Goal: Book appointment/travel/reservation: Book appointment/travel/reservation

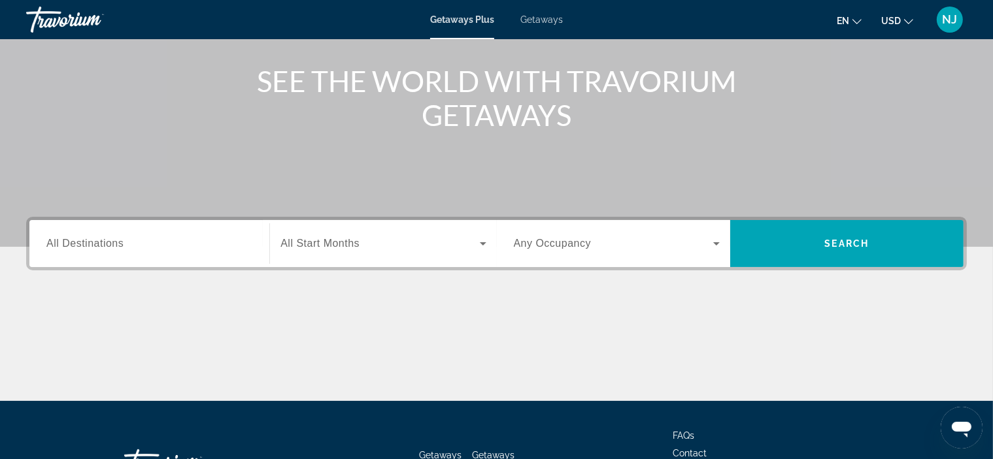
scroll to position [150, 0]
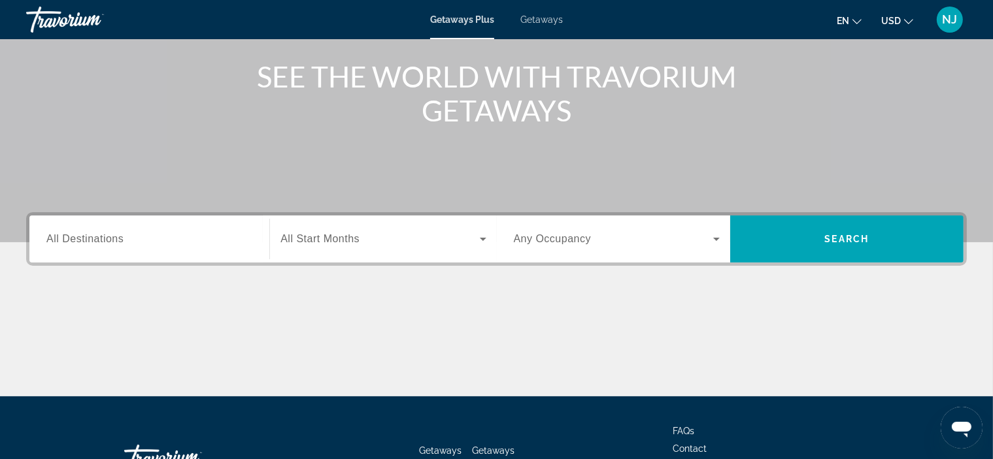
click at [108, 239] on span "All Destinations" at bounding box center [84, 238] width 77 height 11
click at [108, 239] on input "Destination All Destinations" at bounding box center [149, 240] width 206 height 16
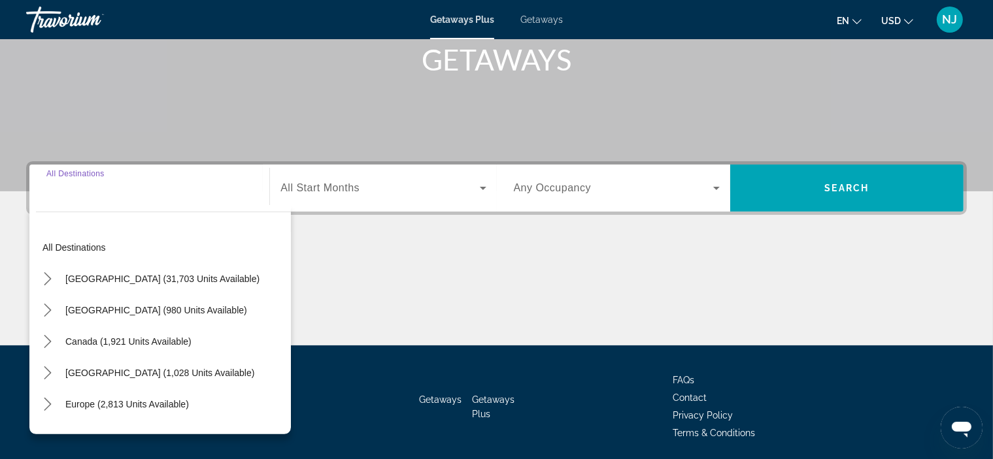
scroll to position [246, 0]
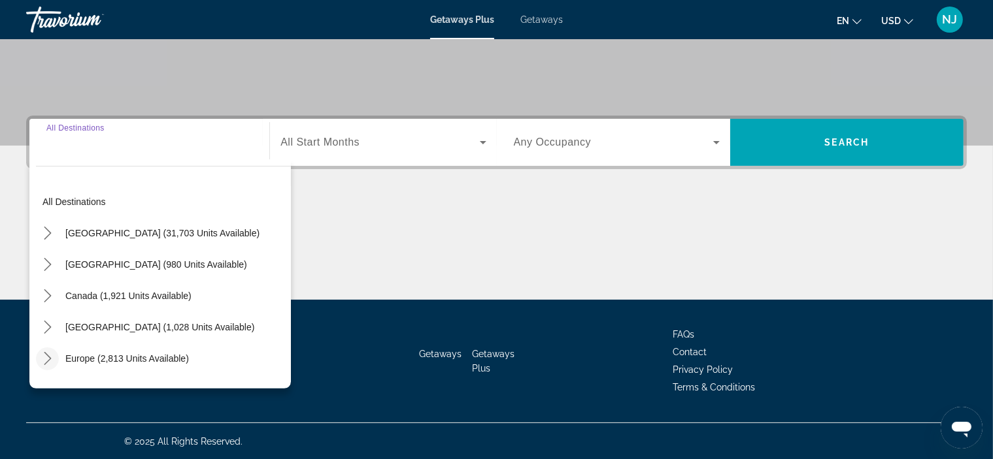
click at [47, 361] on icon "Toggle Europe (2,813 units available) submenu" at bounding box center [47, 358] width 13 height 13
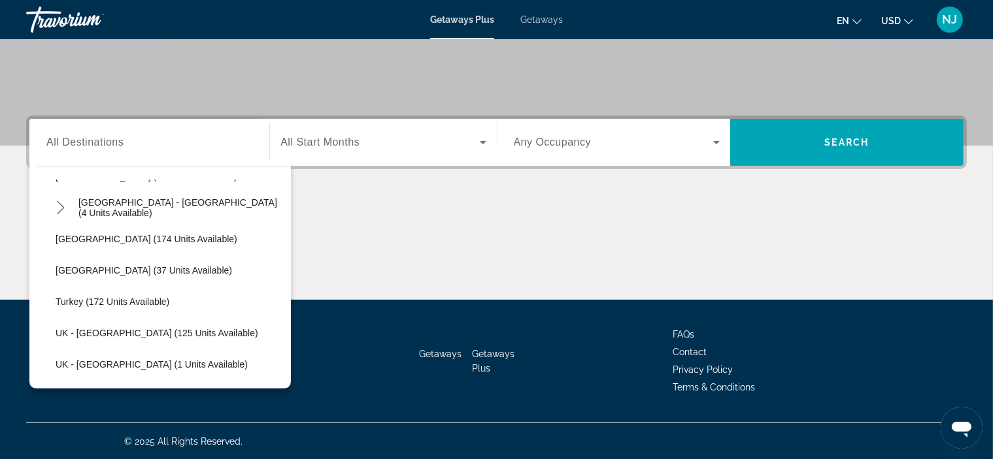
scroll to position [643, 0]
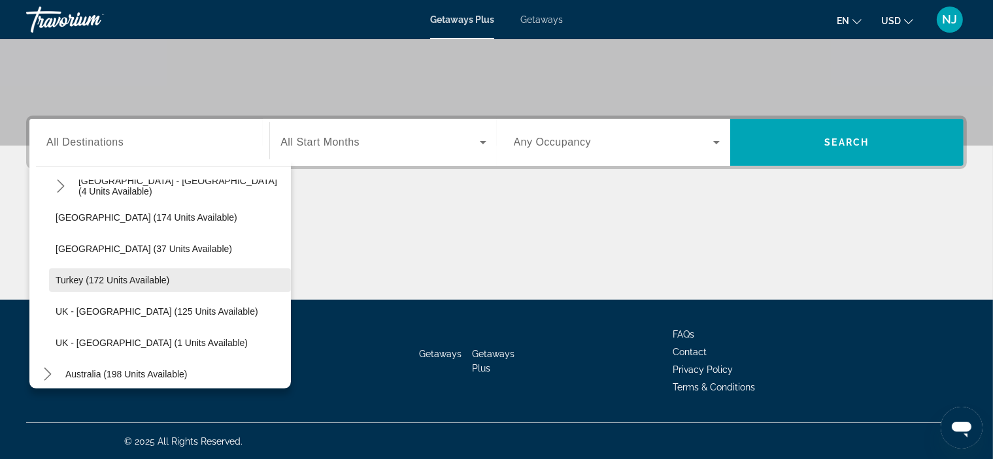
click at [123, 275] on span "Turkey (172 units available)" at bounding box center [113, 280] width 114 height 10
type input "**********"
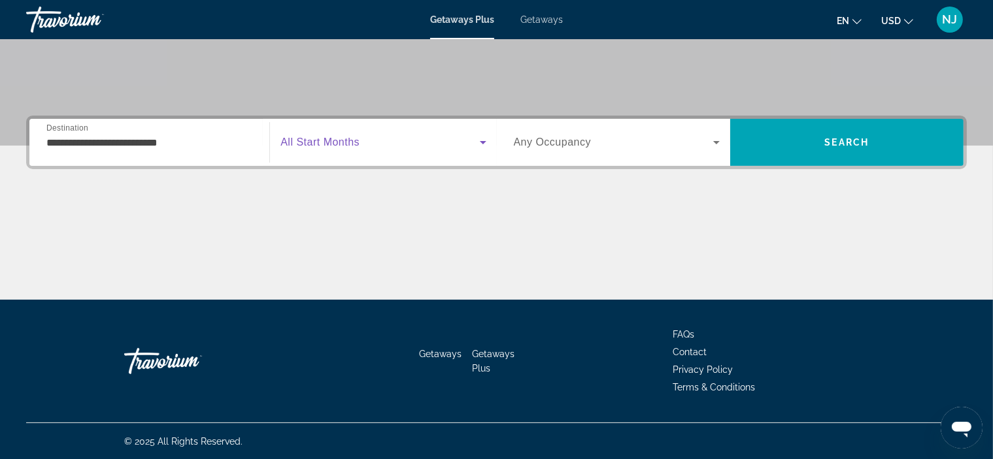
click at [480, 141] on icon "Search widget" at bounding box center [483, 143] width 16 height 16
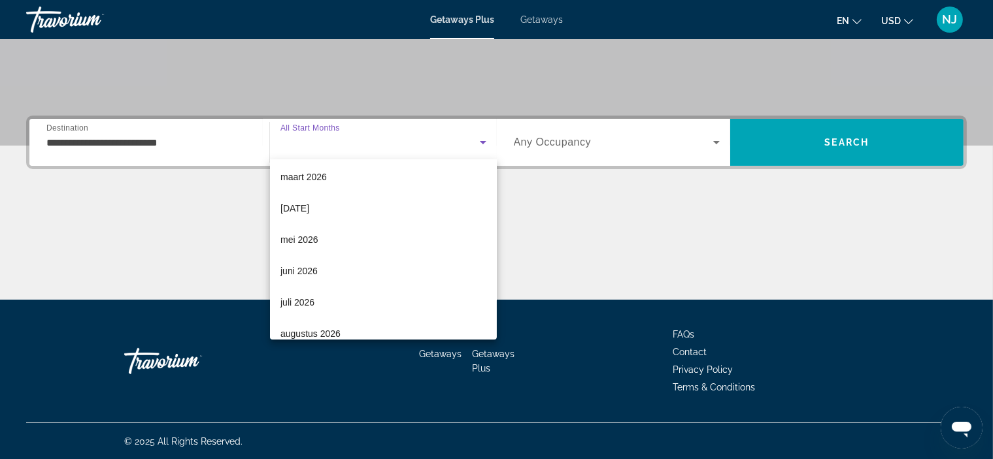
scroll to position [195, 0]
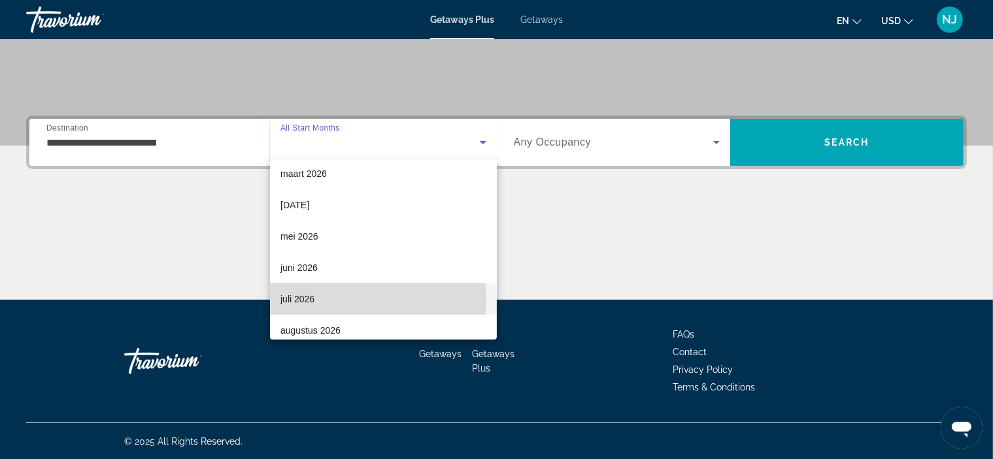
click at [299, 299] on span "juli 2026" at bounding box center [297, 299] width 34 height 16
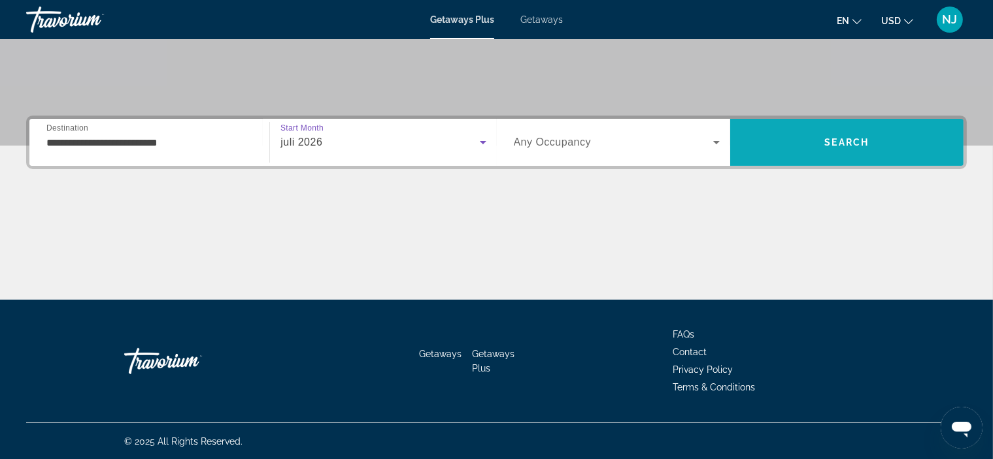
click at [810, 139] on span "Search" at bounding box center [846, 142] width 233 height 31
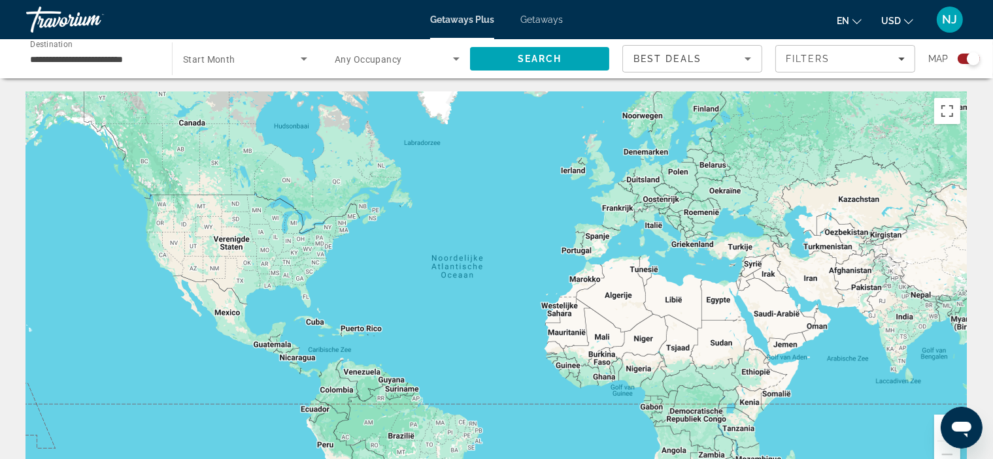
click at [305, 61] on icon "Search widget" at bounding box center [304, 59] width 16 height 16
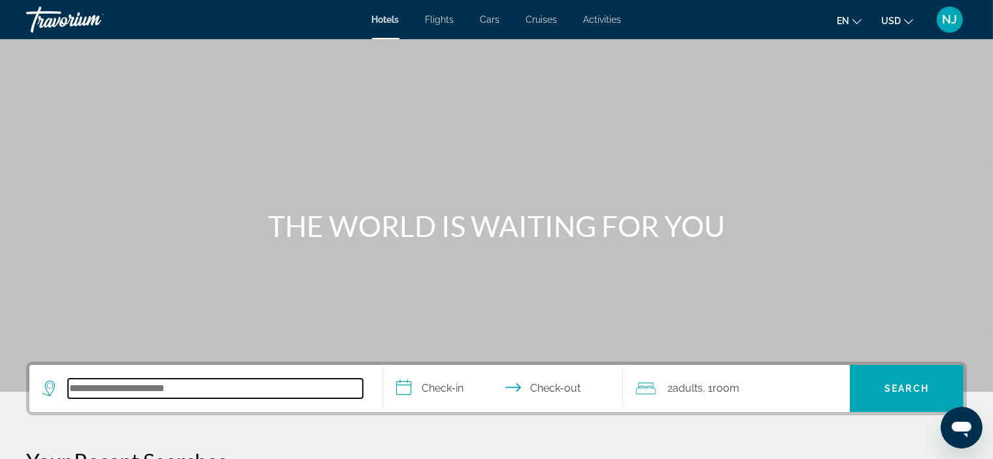
click at [134, 389] on input "Search hotel destination" at bounding box center [215, 389] width 295 height 20
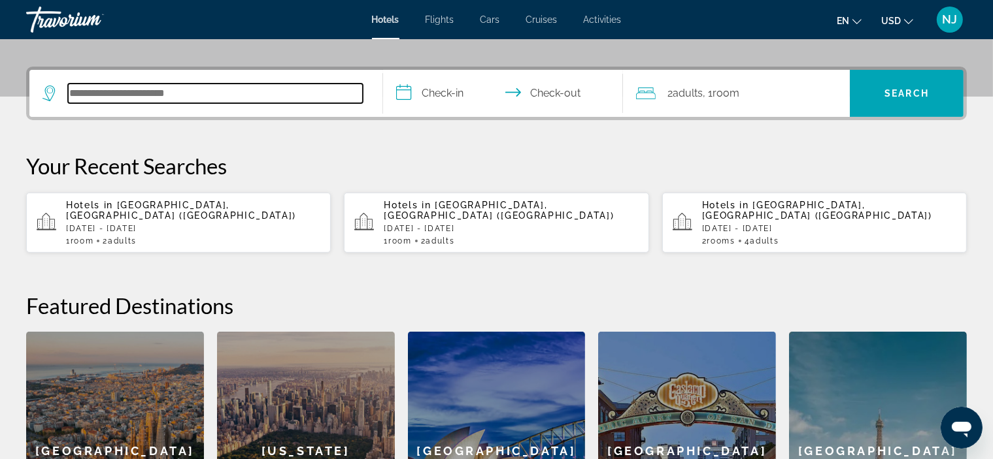
scroll to position [319, 0]
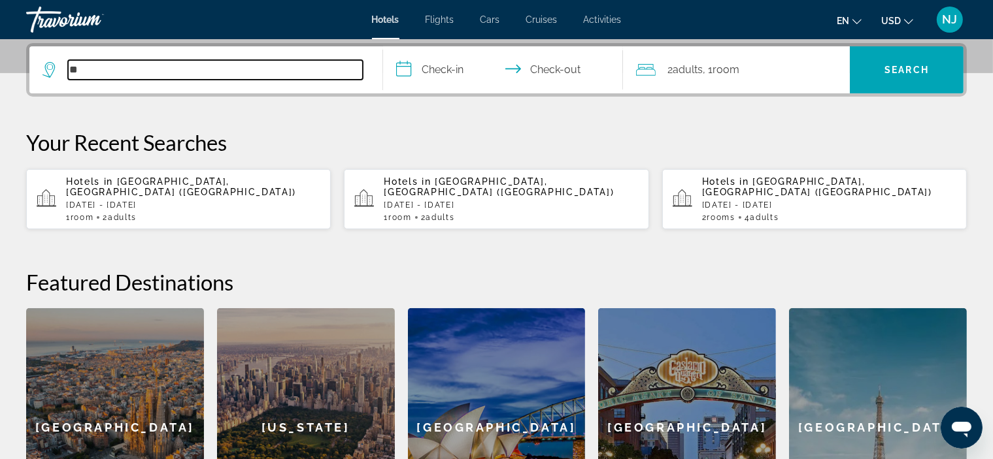
type input "*"
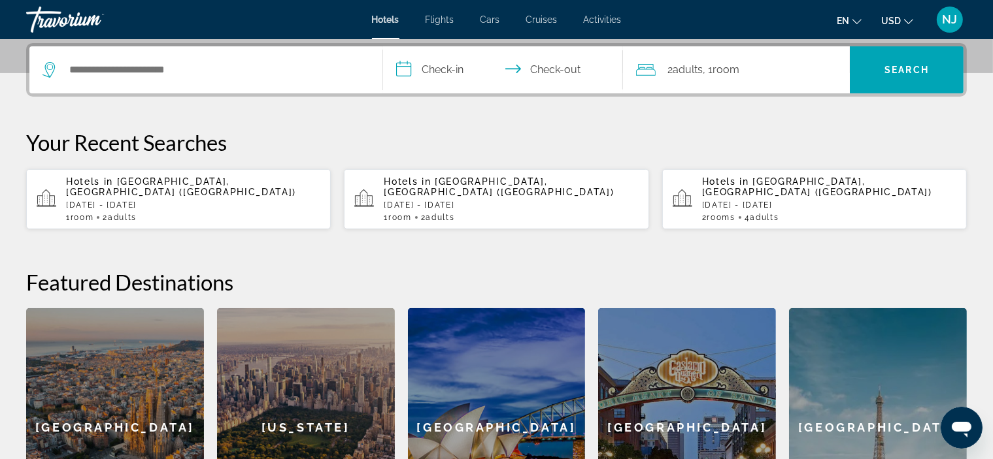
click at [47, 65] on icon "Search widget" at bounding box center [50, 70] width 16 height 16
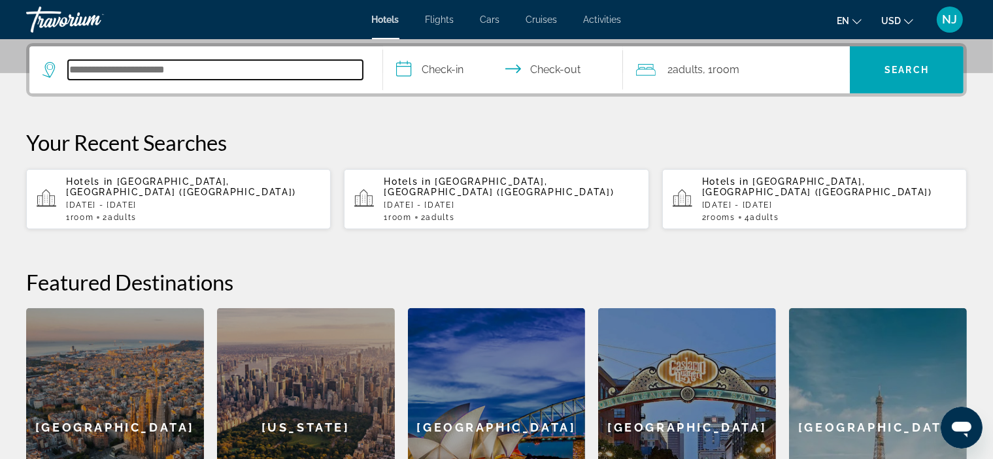
click at [124, 71] on input "Search hotel destination" at bounding box center [215, 70] width 295 height 20
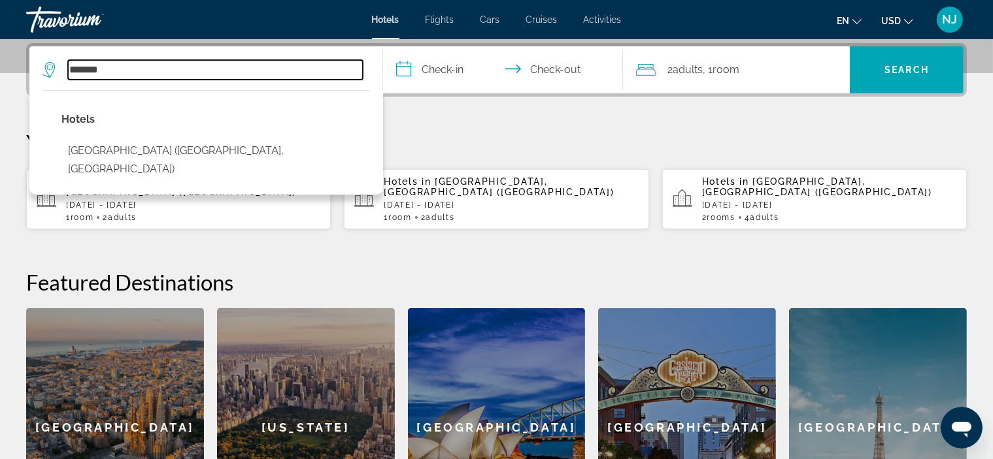
type input "*******"
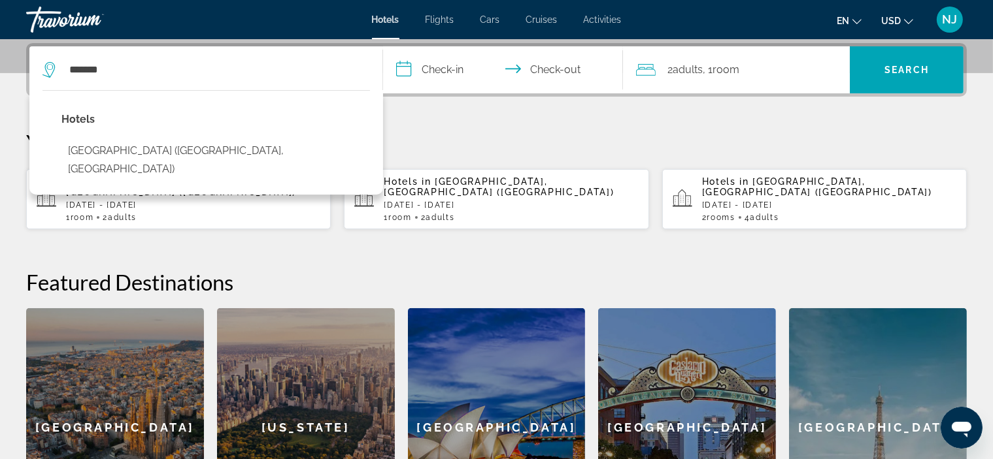
click at [435, 72] on input "**********" at bounding box center [505, 71] width 245 height 51
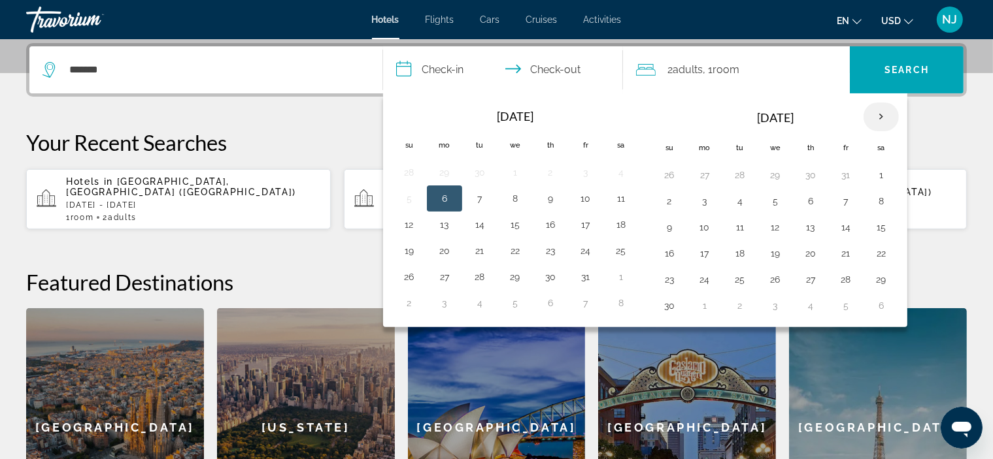
click at [876, 115] on th "Next month" at bounding box center [880, 117] width 35 height 29
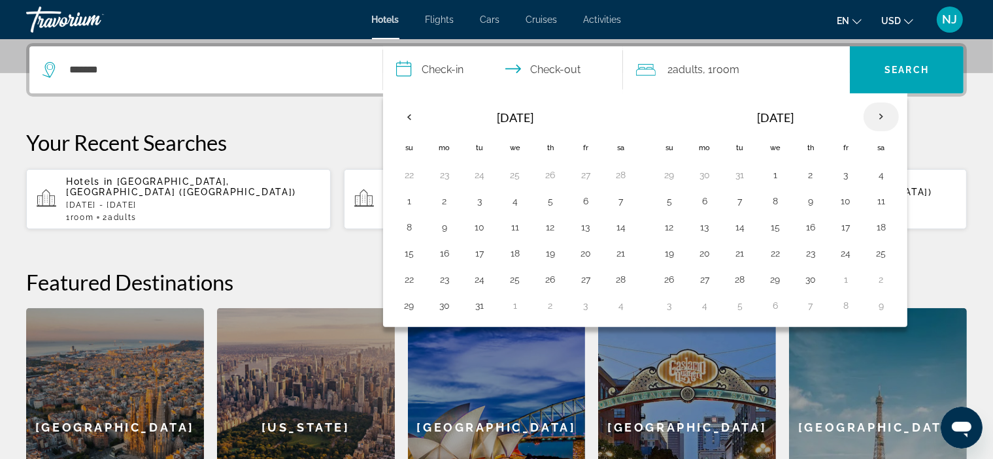
click at [876, 115] on th "Next month" at bounding box center [880, 117] width 35 height 29
click at [773, 174] on button "1" at bounding box center [775, 175] width 21 height 18
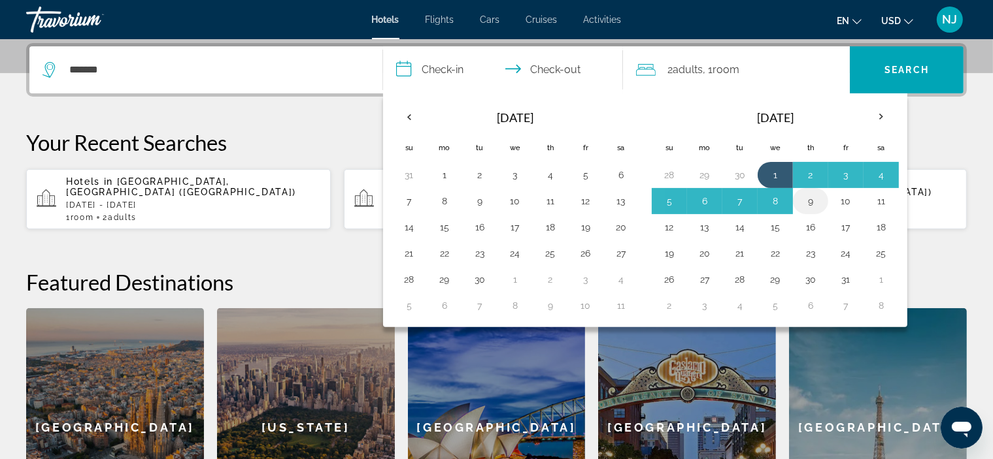
click at [812, 203] on button "9" at bounding box center [810, 201] width 21 height 18
type input "**********"
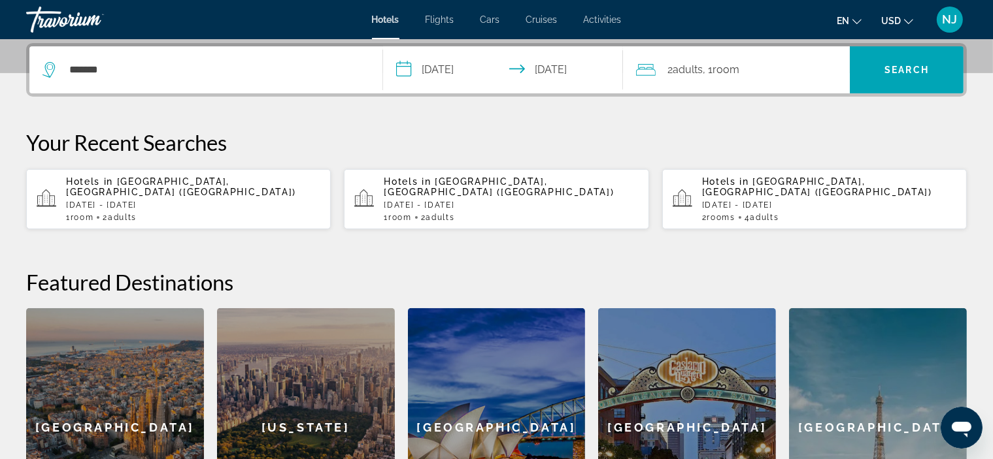
click at [559, 188] on div "Hotels in Budapest, Hungary (BUD) Thu, 23 Oct - Sun, 26 Oct 1 Room rooms 2 Adul…" at bounding box center [511, 199] width 254 height 46
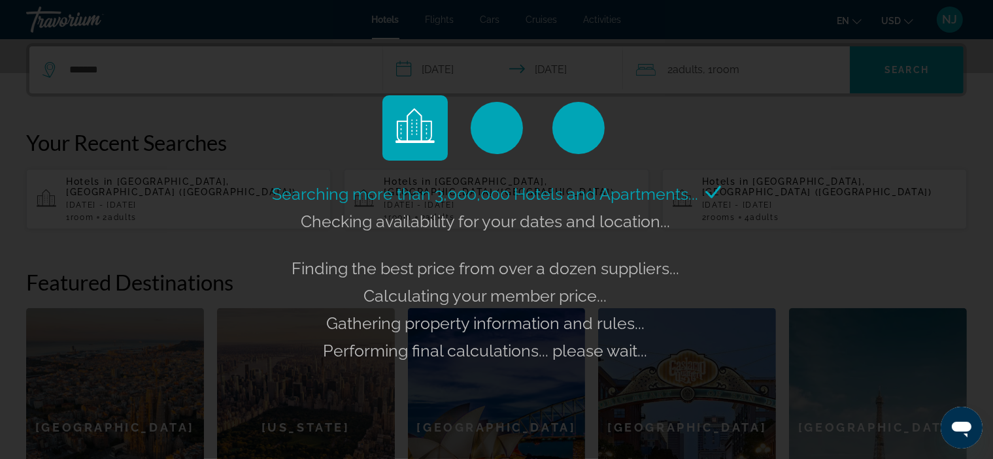
click at [669, 69] on div "Searching more than 3,000,000 Hotels and Apartments... Checking availability fo…" at bounding box center [496, 229] width 993 height 459
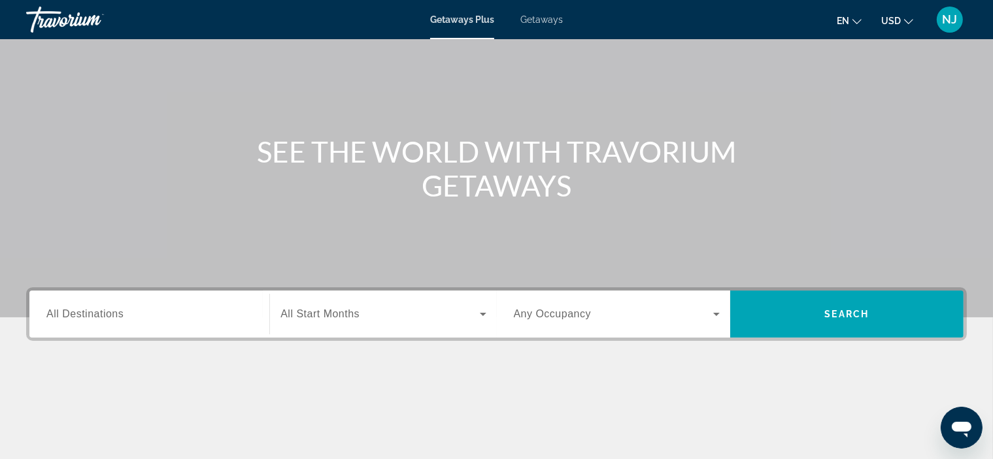
scroll to position [91, 0]
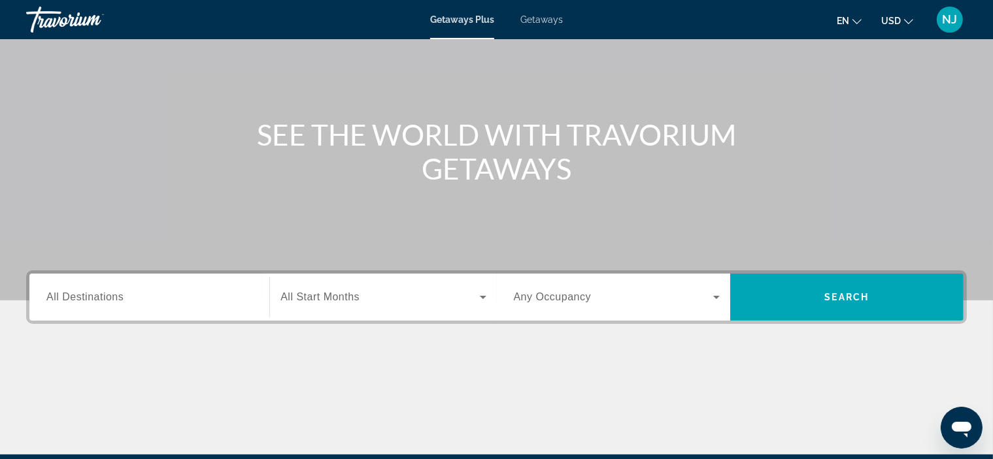
click at [91, 297] on span "All Destinations" at bounding box center [84, 296] width 77 height 11
click at [91, 297] on input "Destination All Destinations" at bounding box center [149, 298] width 206 height 16
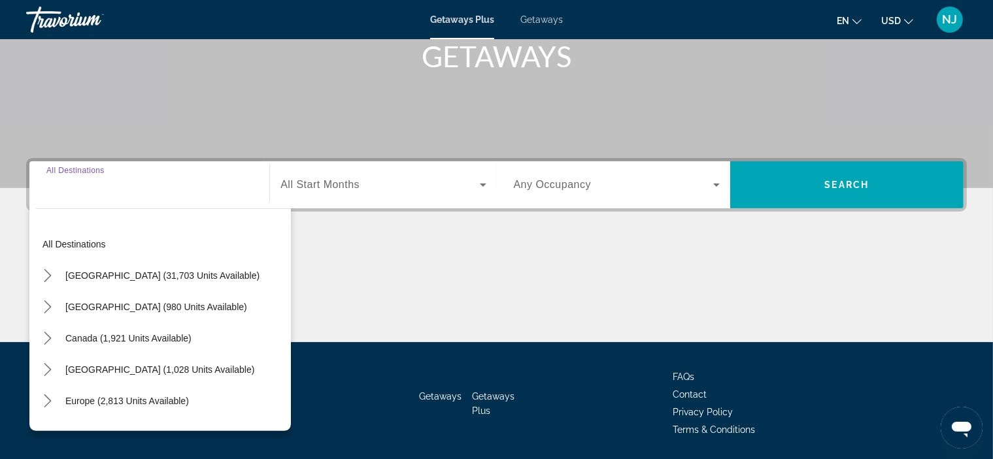
scroll to position [246, 0]
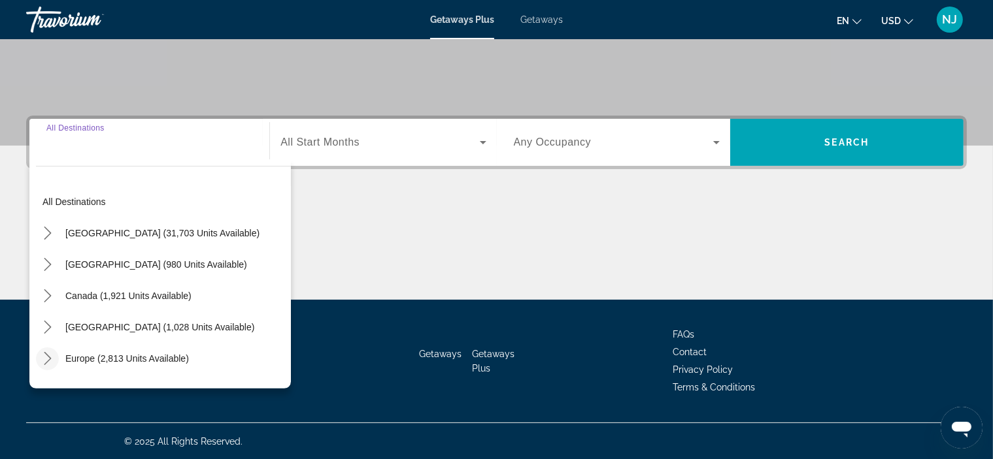
click at [50, 356] on icon "Toggle Europe (2,813 units available) submenu" at bounding box center [47, 358] width 13 height 13
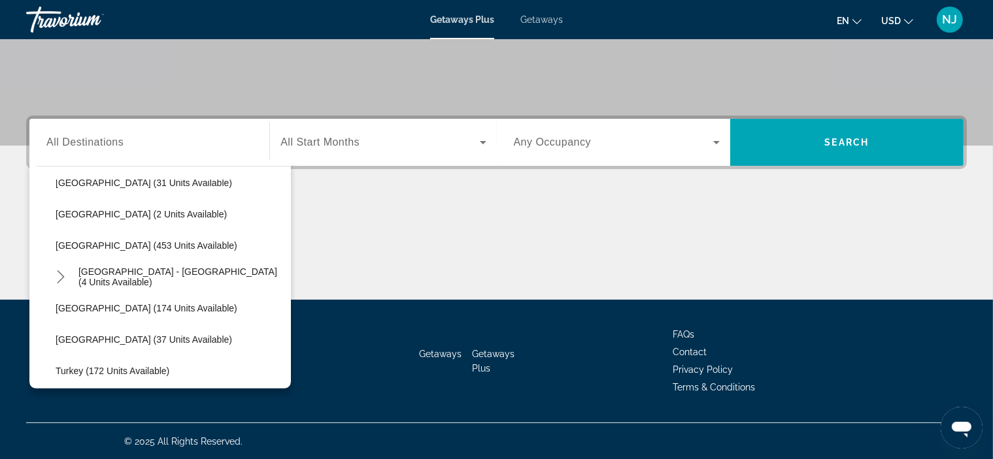
scroll to position [555, 0]
click at [61, 269] on icon "Toggle Spain - Canary Islands (4 units available) submenu" at bounding box center [60, 274] width 13 height 13
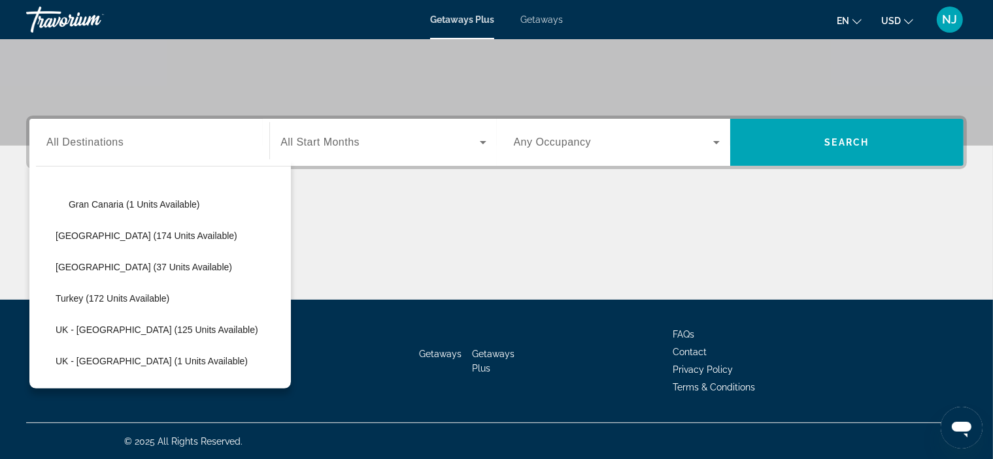
scroll to position [725, 0]
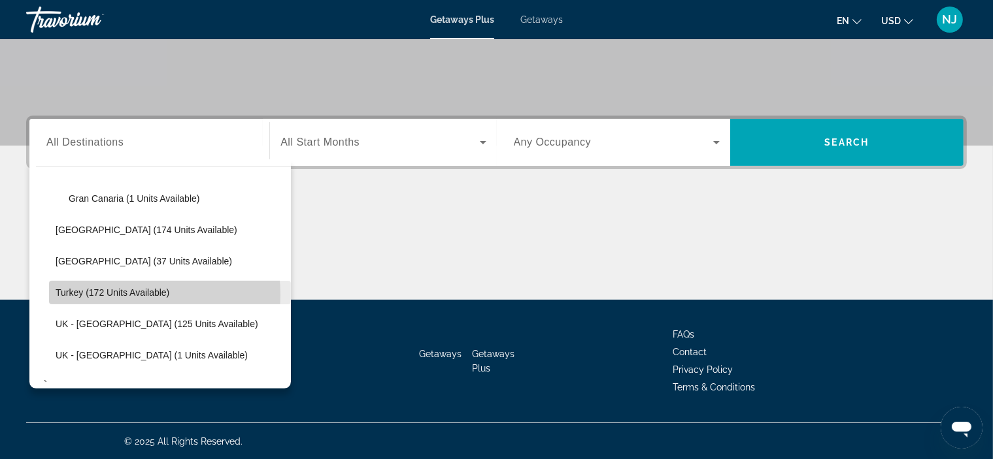
click at [126, 293] on span "Turkey (172 units available)" at bounding box center [113, 293] width 114 height 10
type input "**********"
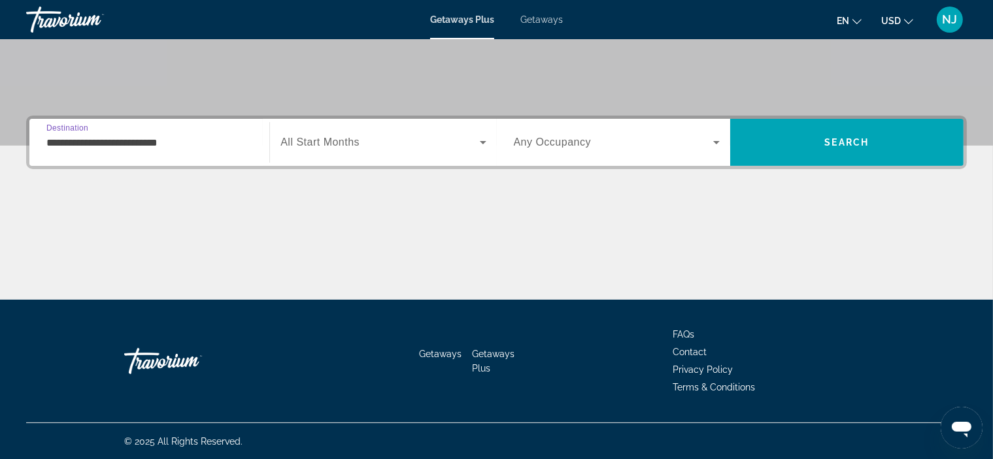
click at [481, 141] on icon "Search widget" at bounding box center [483, 143] width 16 height 16
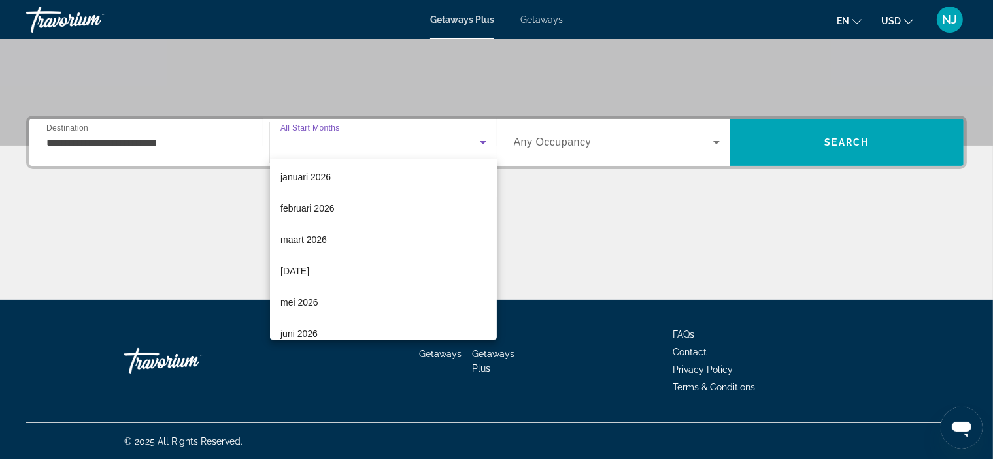
scroll to position [133, 0]
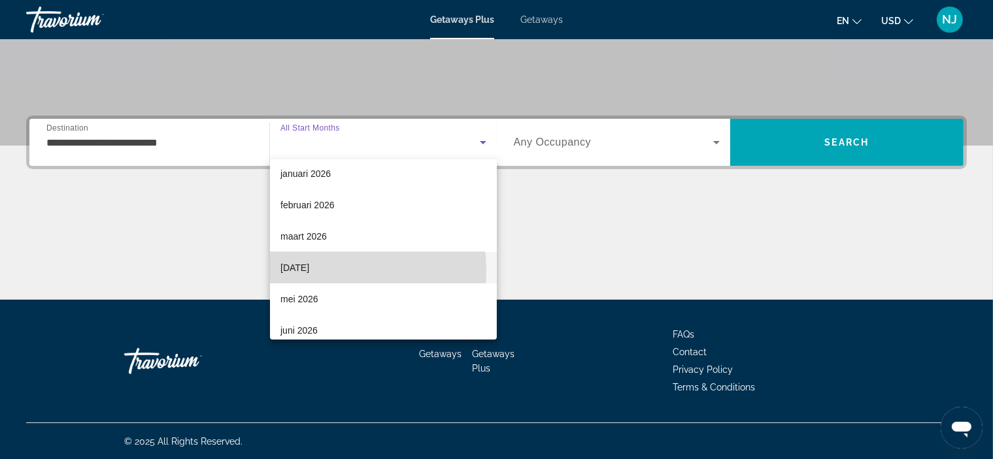
click at [309, 271] on span "april 2026" at bounding box center [294, 268] width 29 height 16
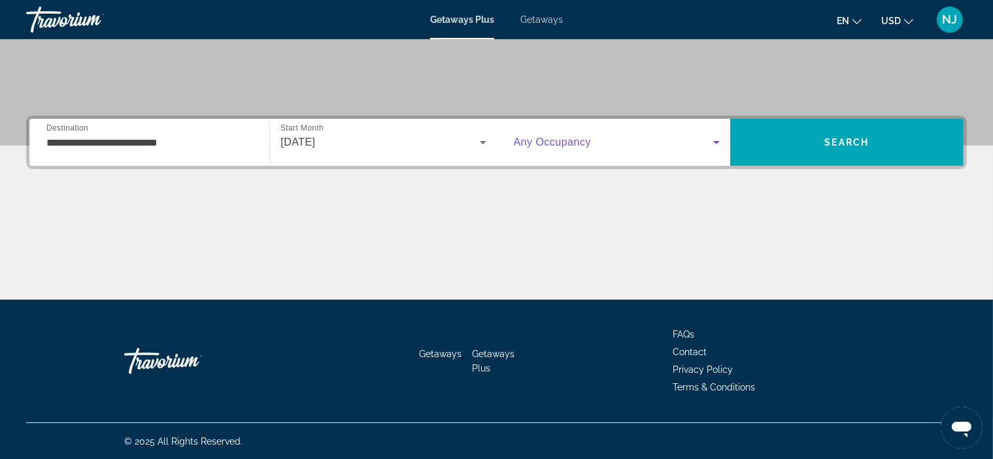
click at [716, 147] on icon "Search widget" at bounding box center [716, 143] width 16 height 16
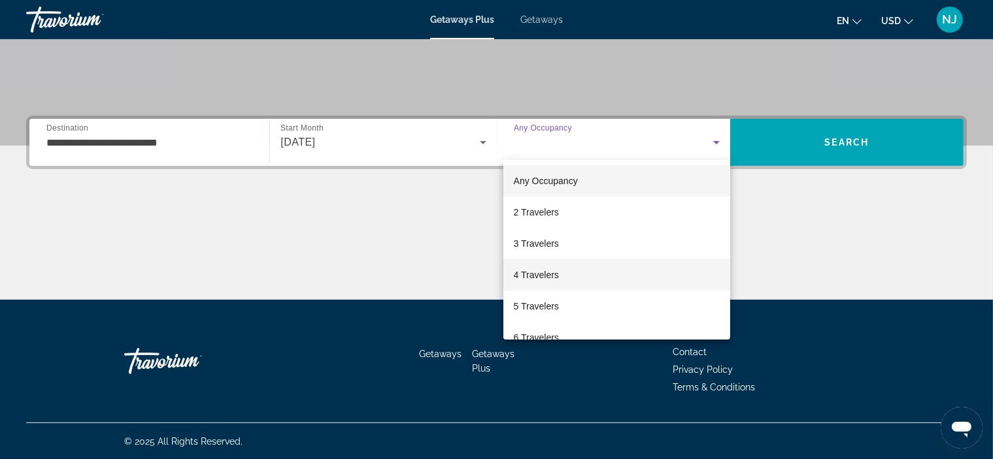
click at [567, 281] on mat-option "4 Travelers" at bounding box center [616, 274] width 227 height 31
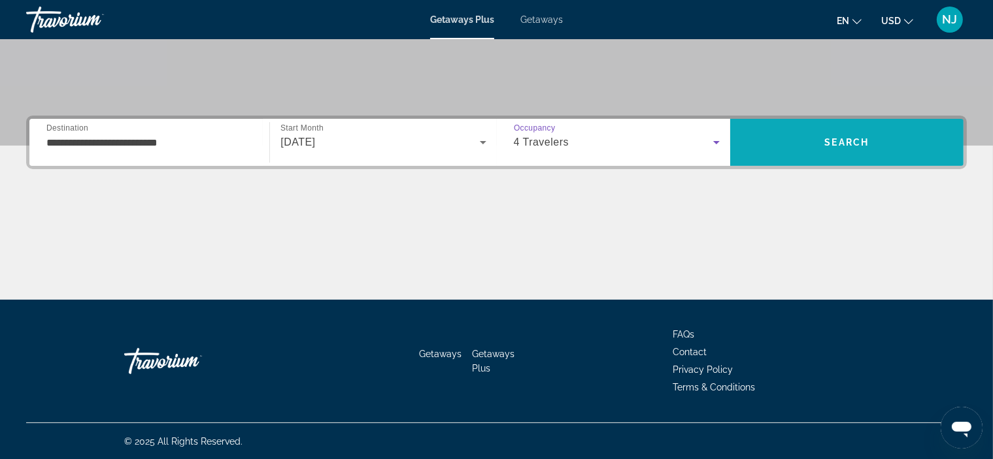
click at [889, 139] on span "Search" at bounding box center [846, 142] width 233 height 31
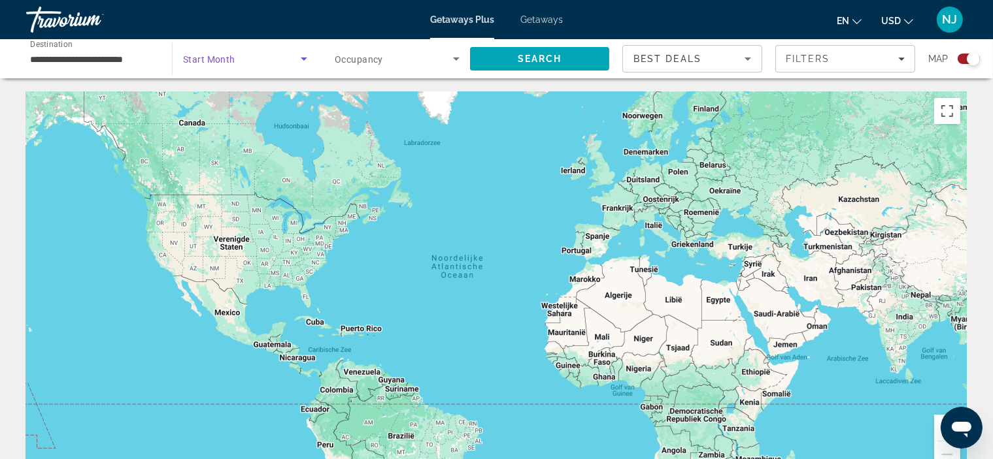
click at [301, 61] on icon "Search widget" at bounding box center [304, 59] width 16 height 16
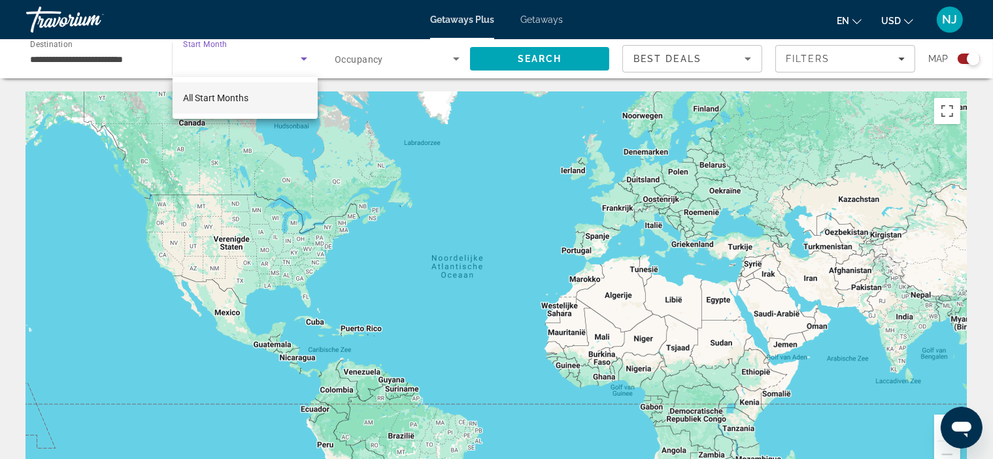
click at [243, 101] on span "All Start Months" at bounding box center [215, 98] width 65 height 10
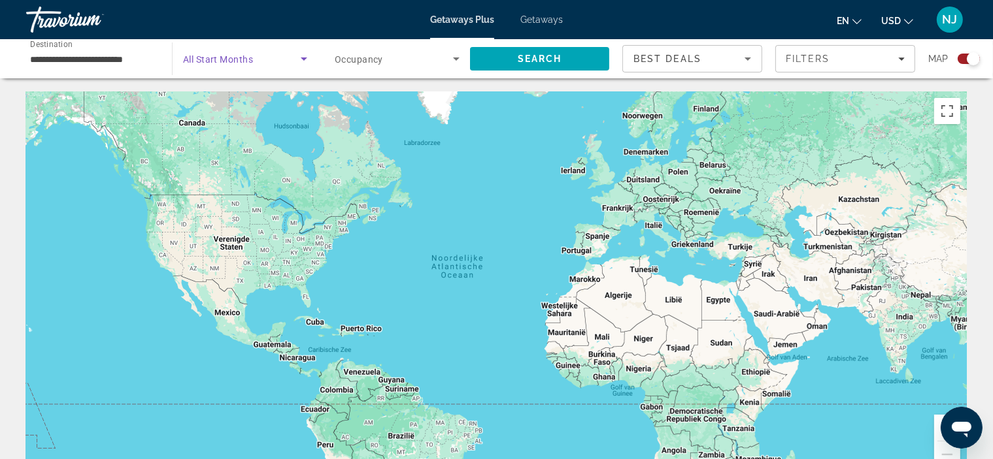
click at [303, 59] on icon "Search widget" at bounding box center [304, 59] width 7 height 3
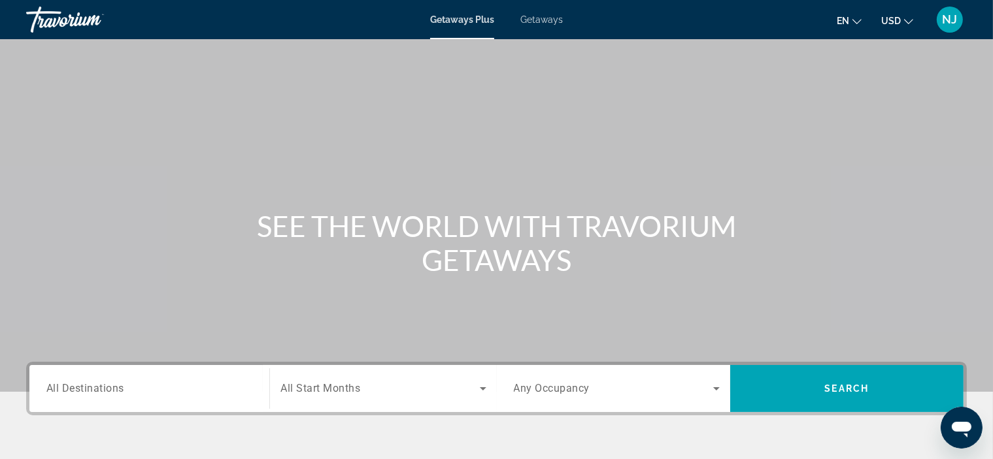
click at [82, 388] on span "All Destinations" at bounding box center [85, 388] width 78 height 12
click at [82, 388] on input "Destination All Destinations" at bounding box center [149, 390] width 206 height 16
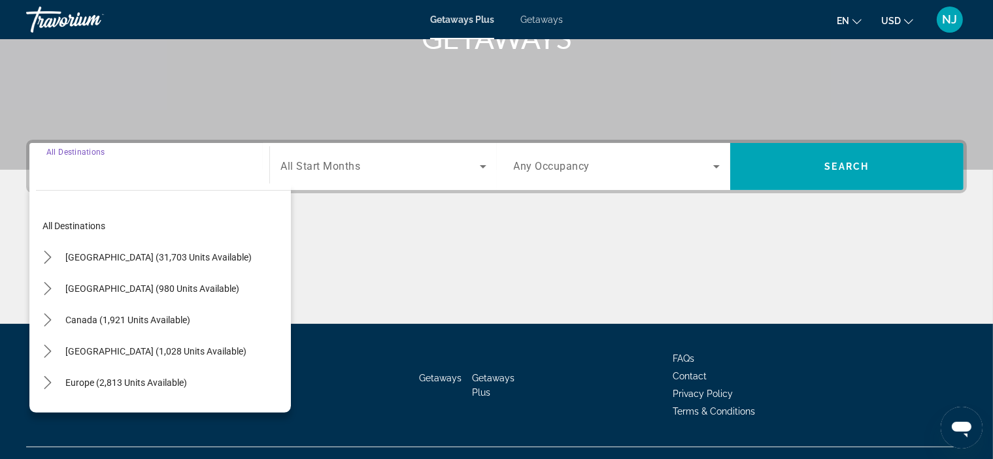
scroll to position [246, 0]
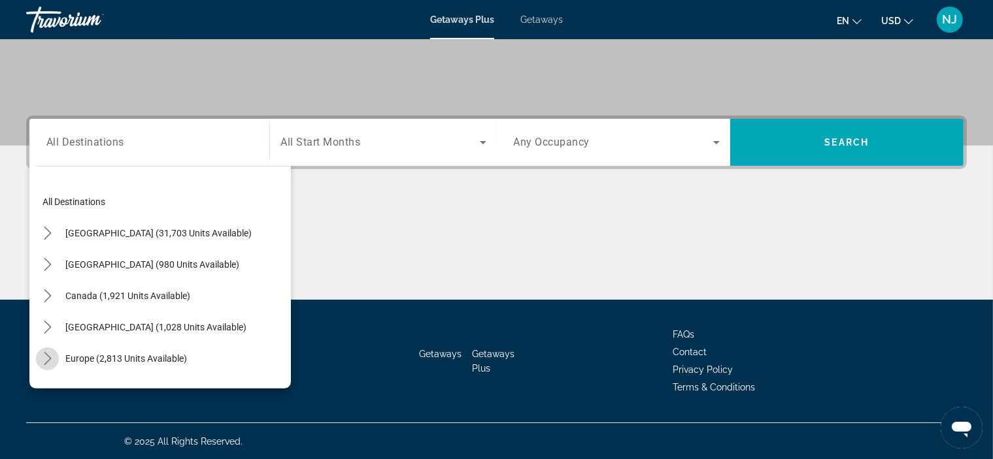
click at [45, 360] on icon "Toggle Europe (2,813 units available) submenu" at bounding box center [47, 358] width 13 height 13
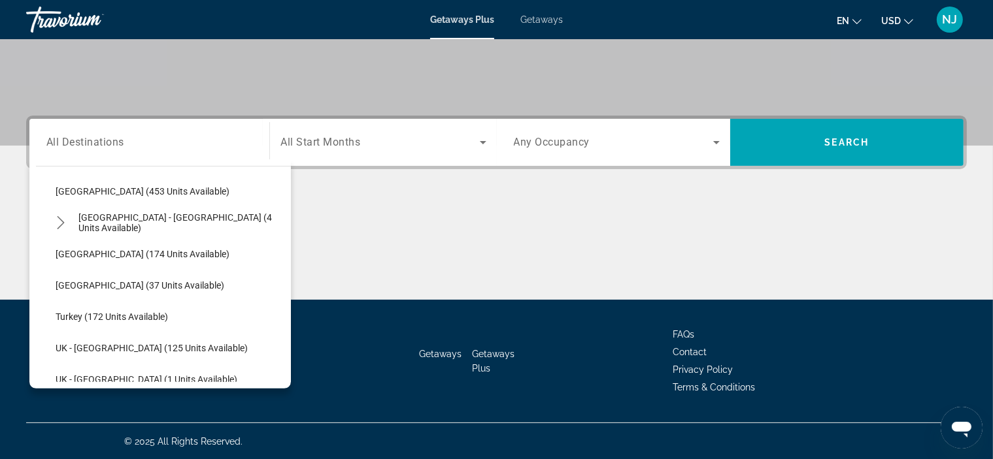
scroll to position [609, 0]
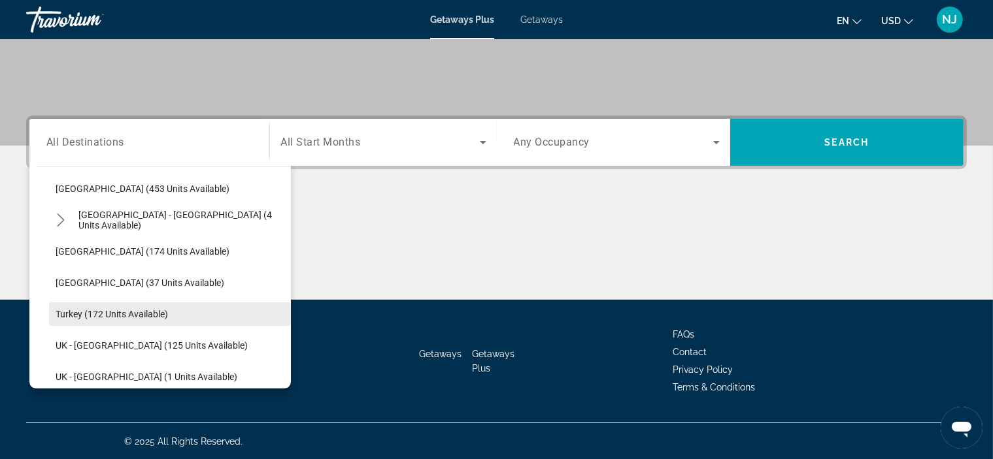
click at [127, 312] on span "Turkey (172 units available)" at bounding box center [112, 314] width 112 height 10
type input "**********"
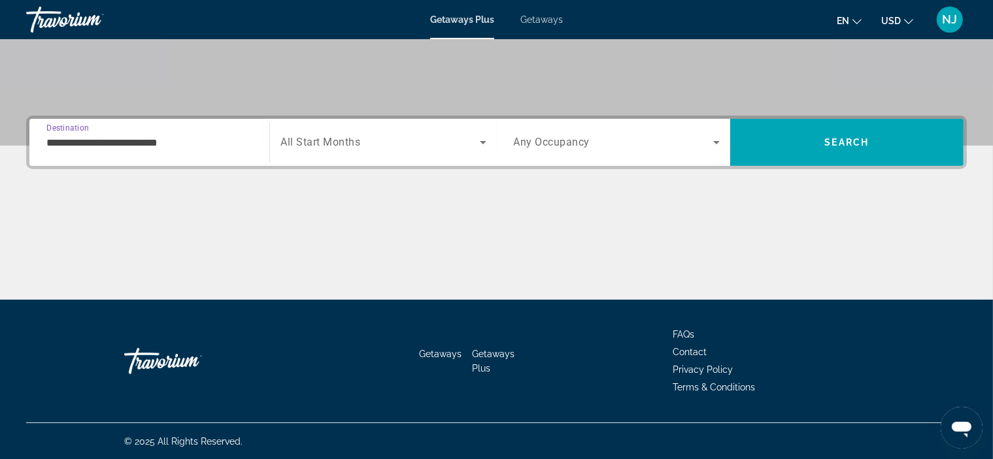
click at [480, 140] on icon "Search widget" at bounding box center [483, 143] width 16 height 16
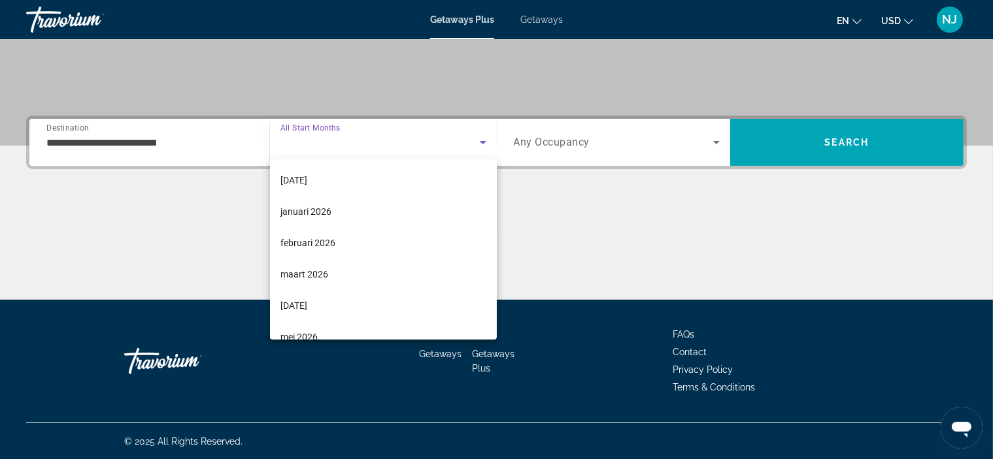
scroll to position [98, 0]
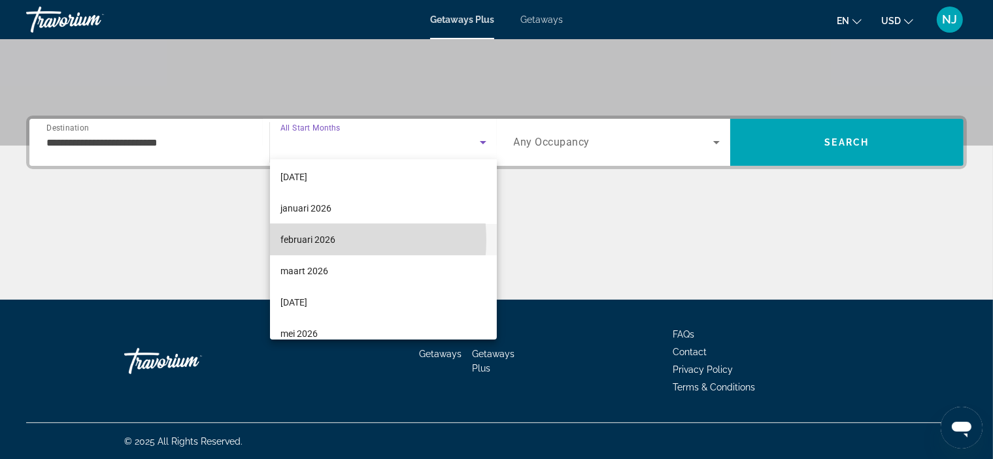
click at [306, 240] on span "februari 2026" at bounding box center [307, 240] width 55 height 16
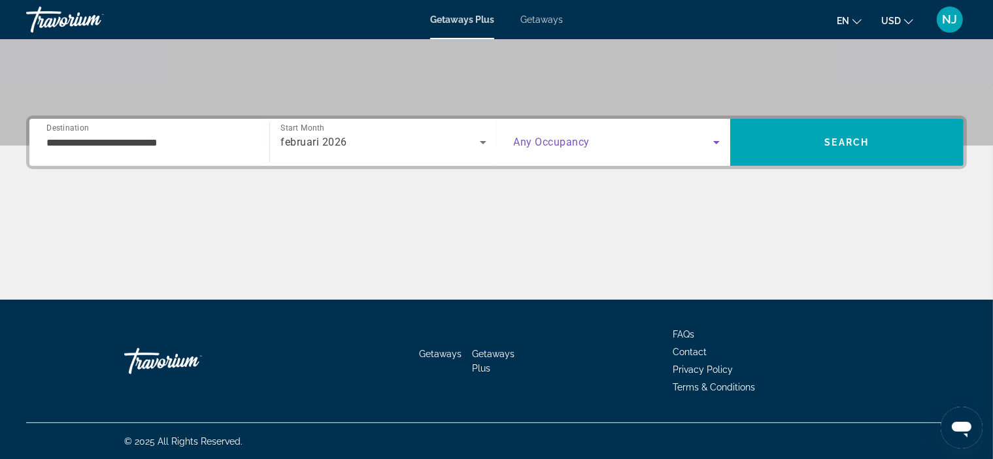
click at [714, 145] on icon "Search widget" at bounding box center [716, 143] width 16 height 16
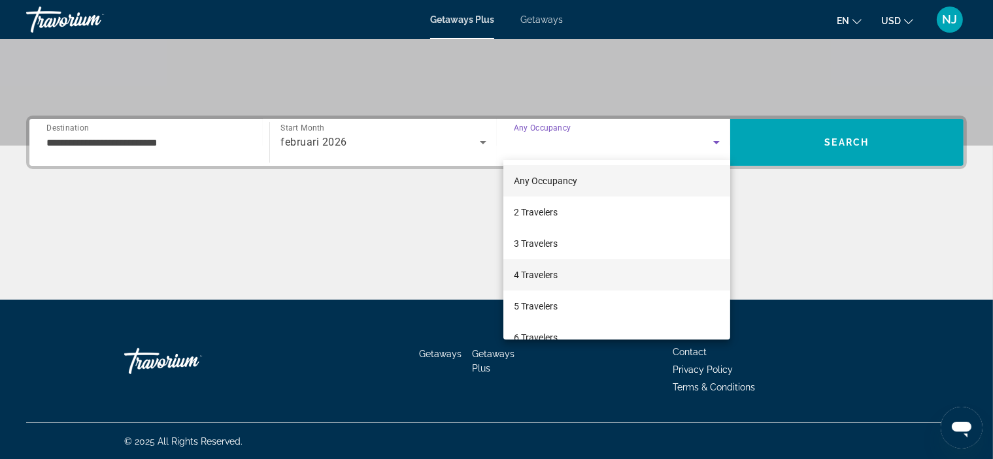
click at [589, 279] on mat-option "4 Travelers" at bounding box center [616, 274] width 227 height 31
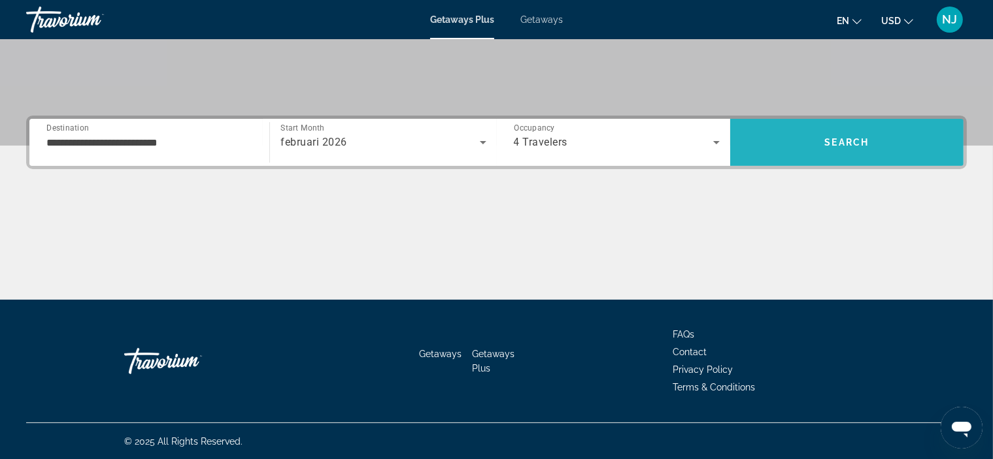
click at [844, 148] on span "Search" at bounding box center [846, 142] width 233 height 31
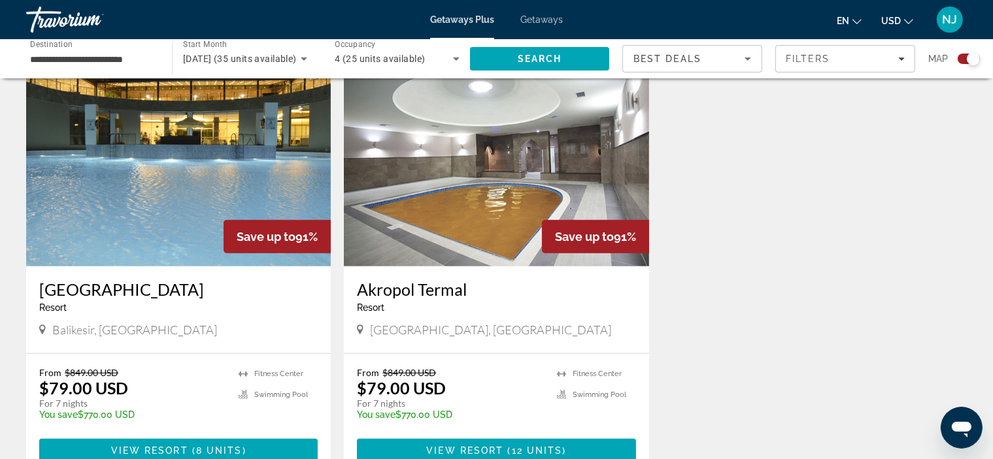
scroll to position [914, 0]
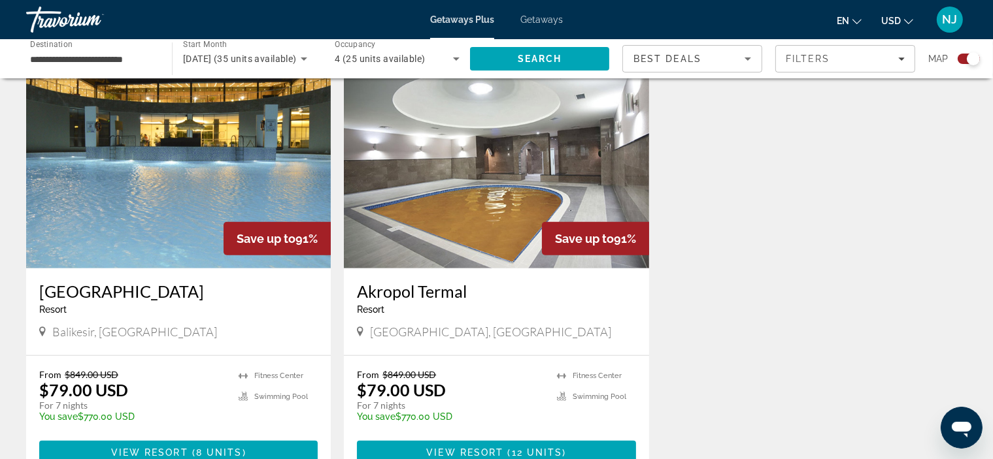
click at [226, 189] on img "Main content" at bounding box center [178, 163] width 305 height 209
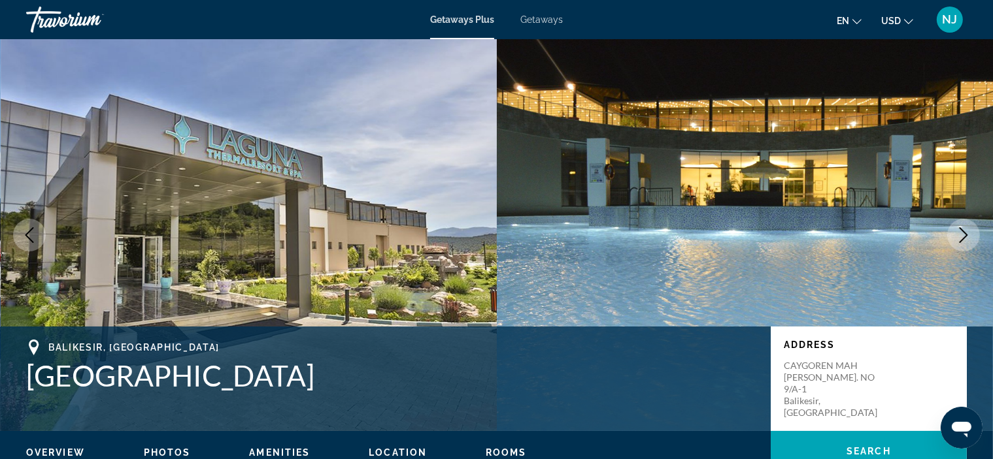
click at [962, 230] on icon "Next image" at bounding box center [963, 235] width 8 height 16
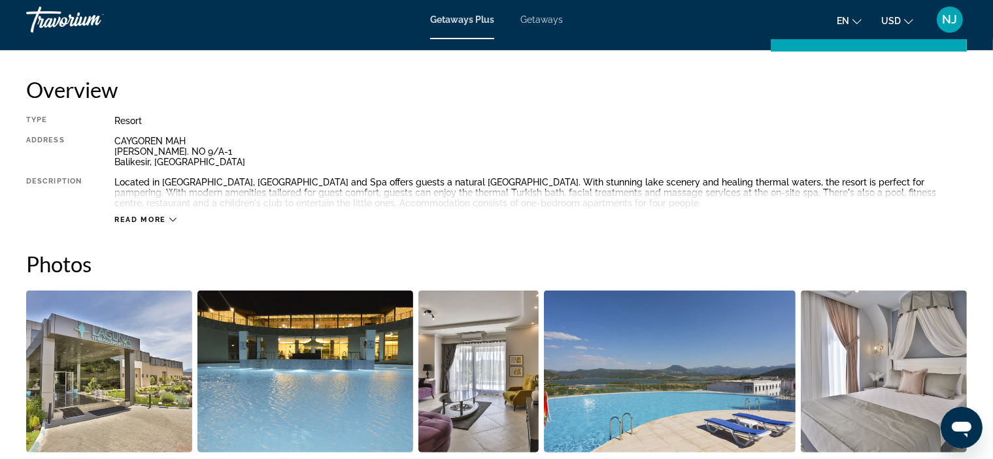
scroll to position [412, 0]
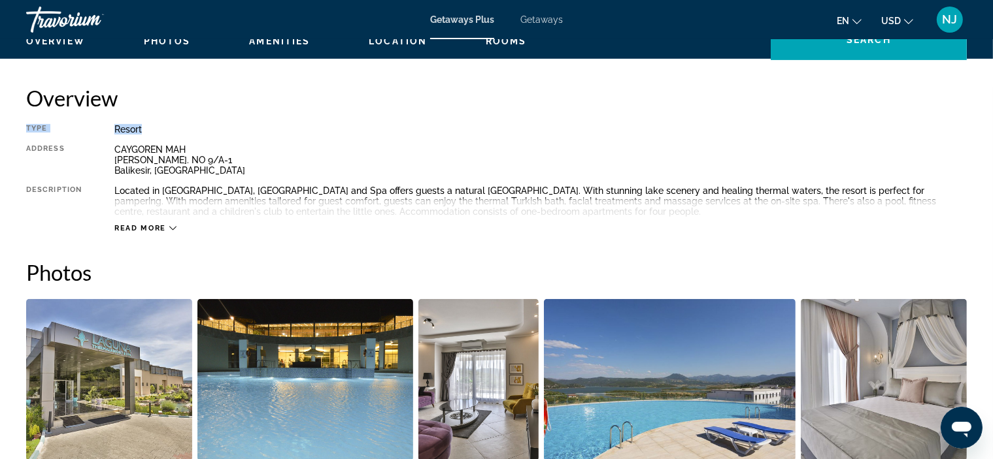
drag, startPoint x: 932, startPoint y: 96, endPoint x: 931, endPoint y: 116, distance: 19.6
click at [931, 116] on div "Overview Type Resort All-Inclusive No All-Inclusive Address CAYGOREN MAH DEDEOL…" at bounding box center [496, 159] width 940 height 148
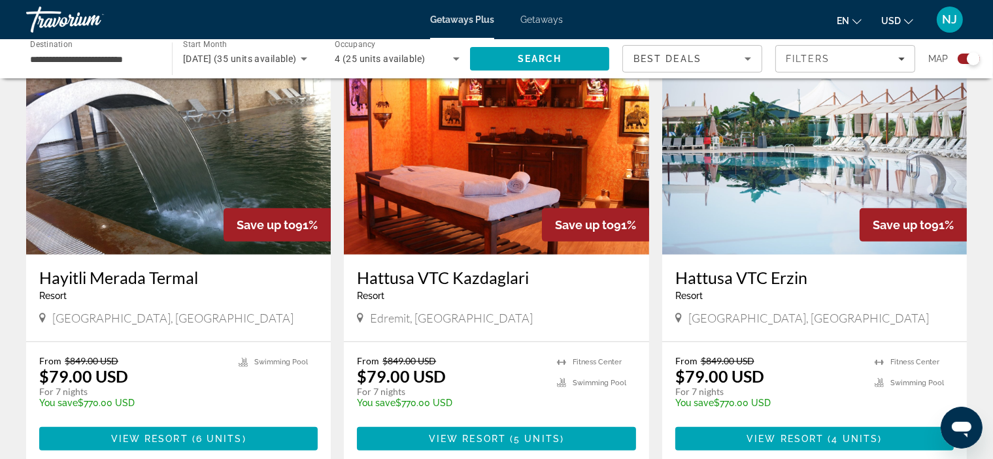
scroll to position [499, 0]
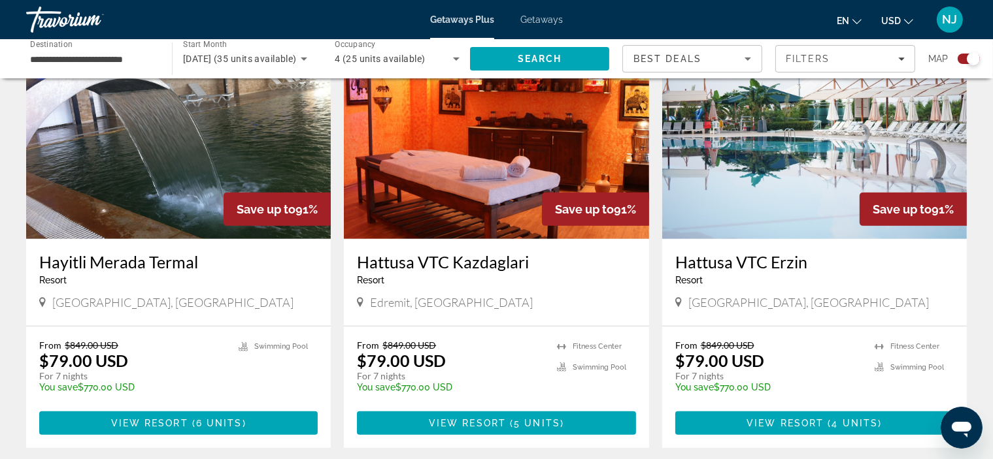
click at [485, 174] on img "Main content" at bounding box center [496, 134] width 305 height 209
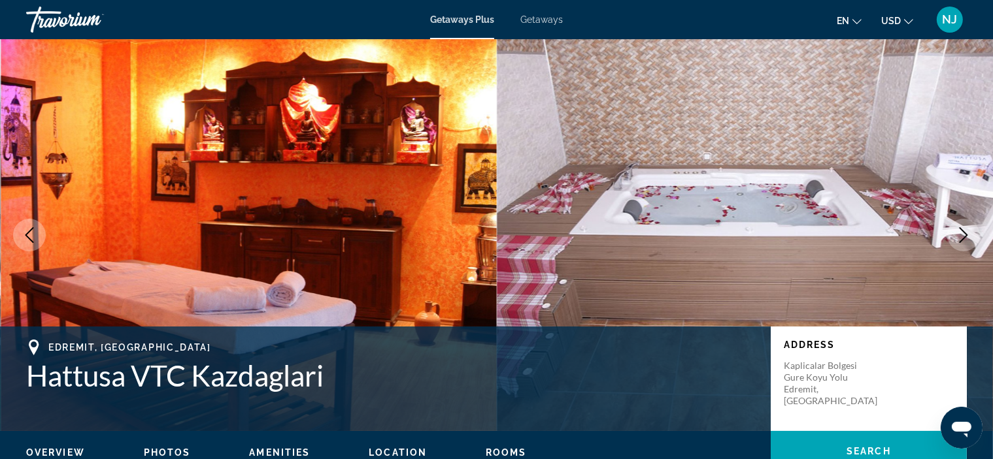
click at [962, 232] on icon "Next image" at bounding box center [963, 235] width 16 height 16
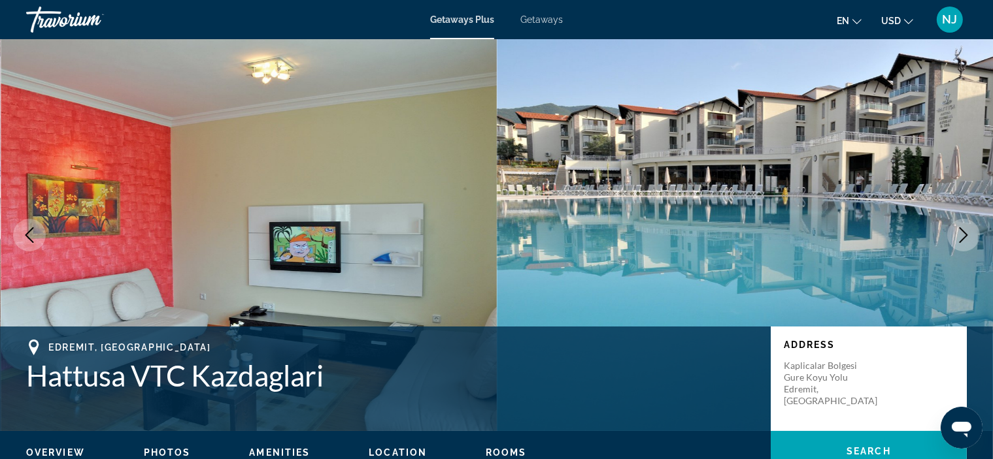
click at [962, 232] on icon "Next image" at bounding box center [963, 235] width 16 height 16
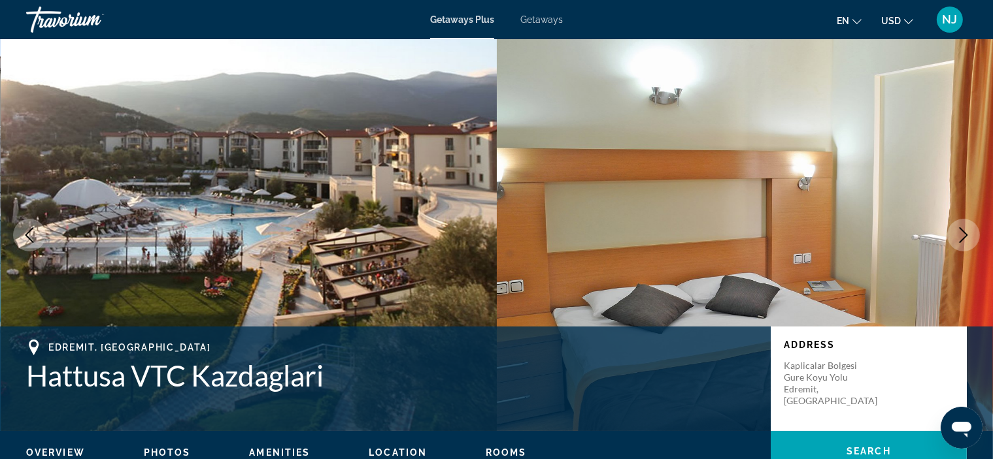
click at [962, 232] on icon "Next image" at bounding box center [963, 235] width 16 height 16
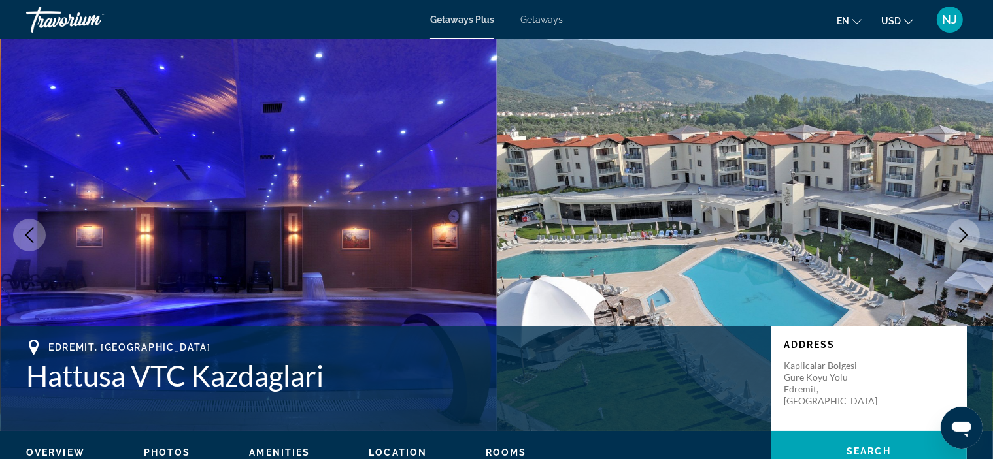
click at [962, 232] on icon "Next image" at bounding box center [963, 235] width 16 height 16
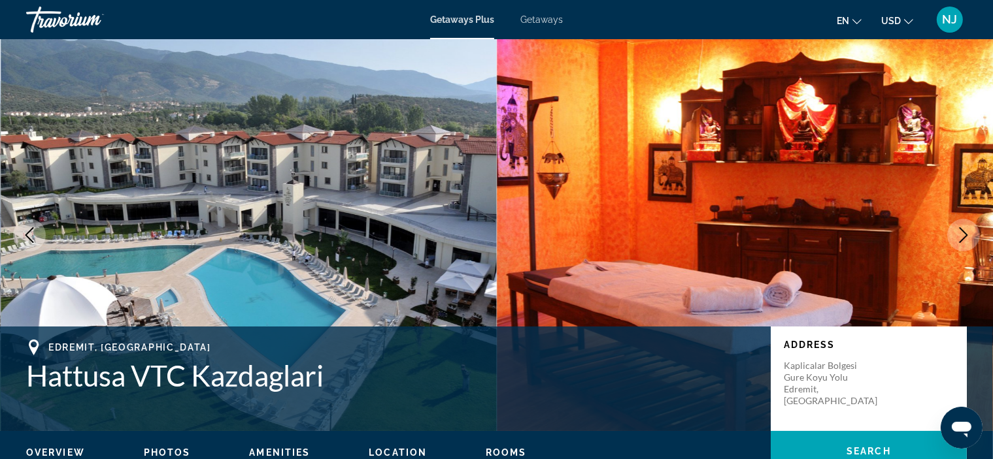
click at [962, 232] on icon "Next image" at bounding box center [963, 235] width 16 height 16
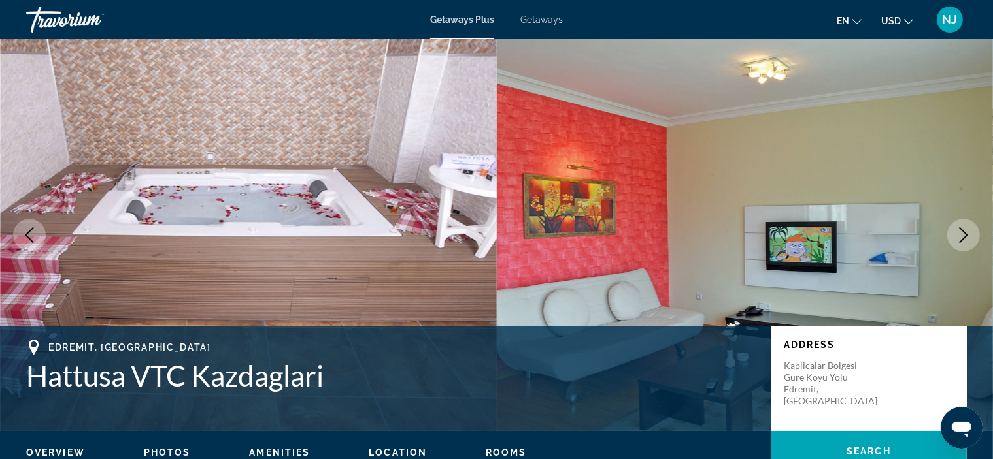
click at [962, 232] on icon "Next image" at bounding box center [963, 235] width 16 height 16
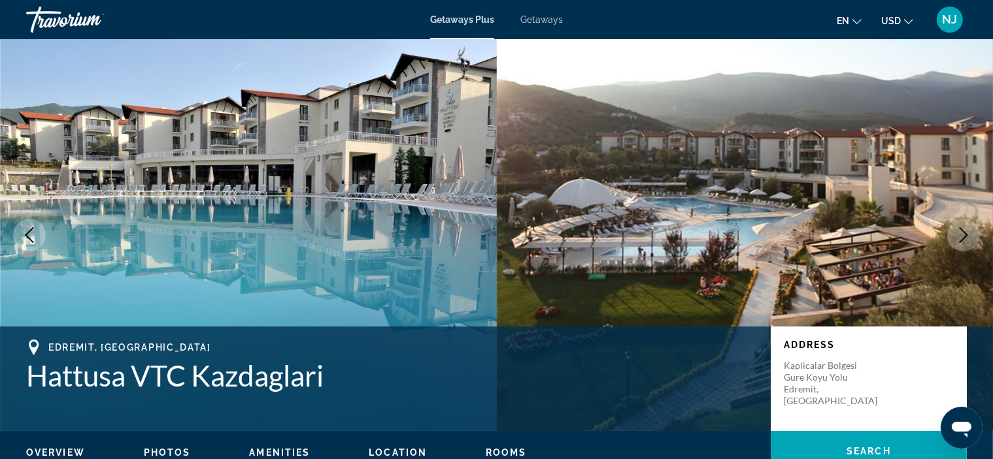
click at [962, 232] on icon "Next image" at bounding box center [963, 235] width 16 height 16
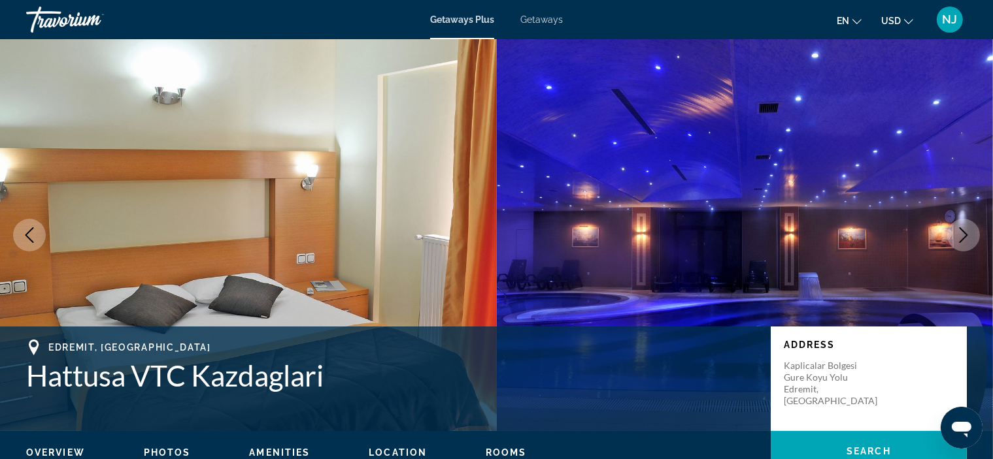
click at [962, 232] on icon "Next image" at bounding box center [963, 235] width 16 height 16
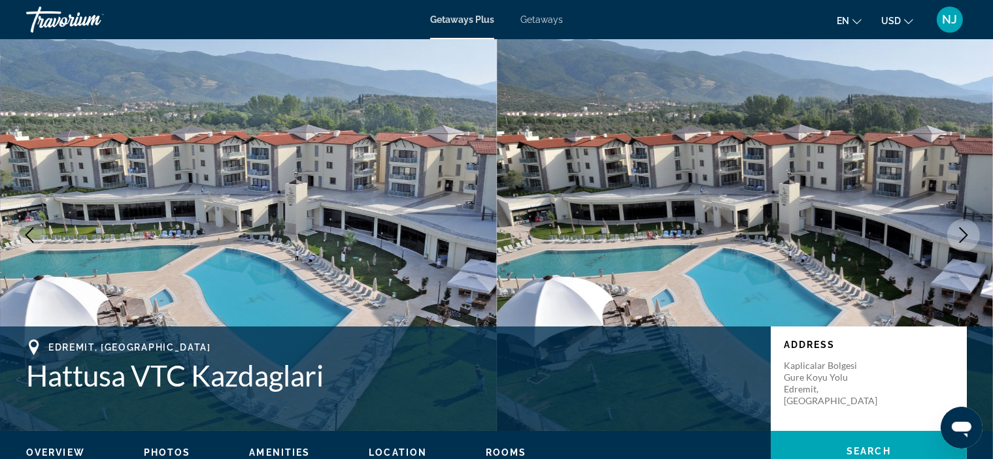
click at [962, 232] on icon "Next image" at bounding box center [963, 235] width 16 height 16
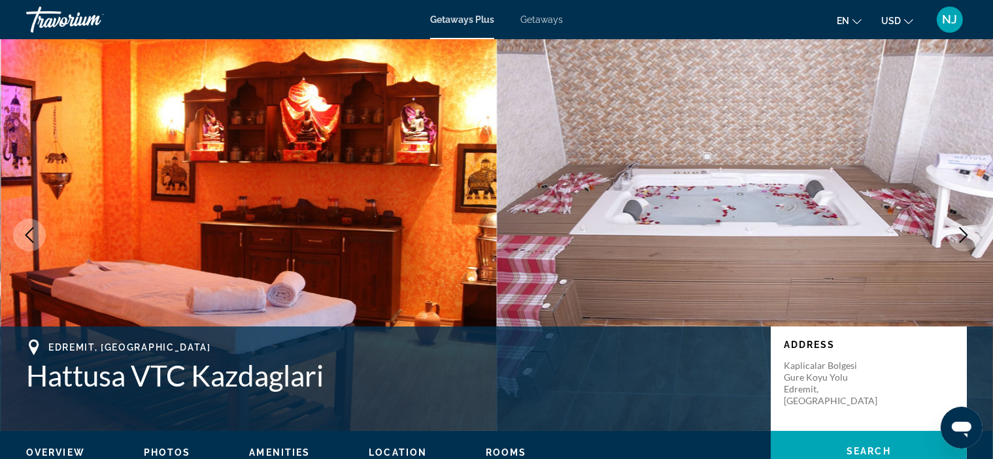
click at [962, 232] on icon "Next image" at bounding box center [963, 235] width 16 height 16
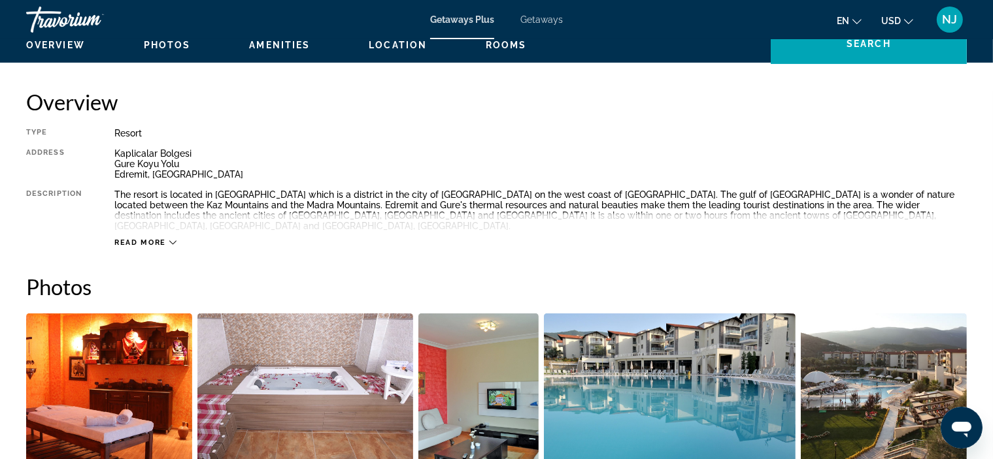
scroll to position [356, 0]
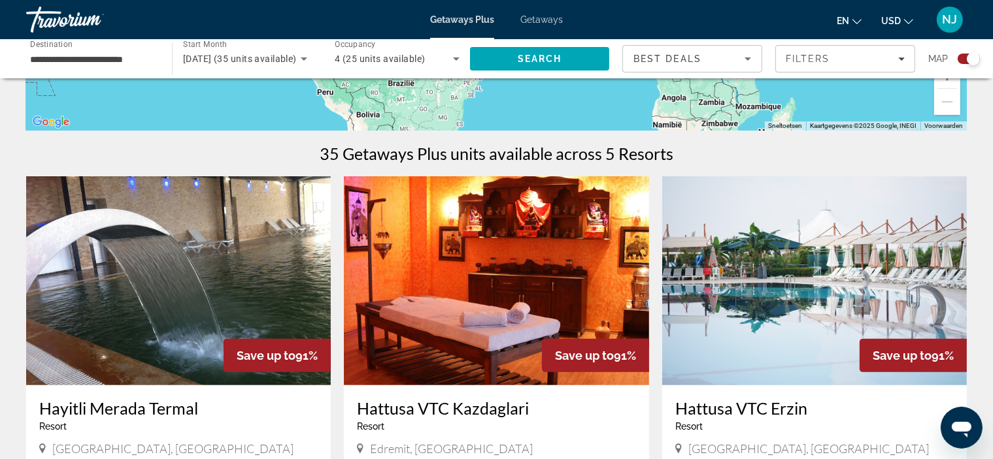
scroll to position [499, 0]
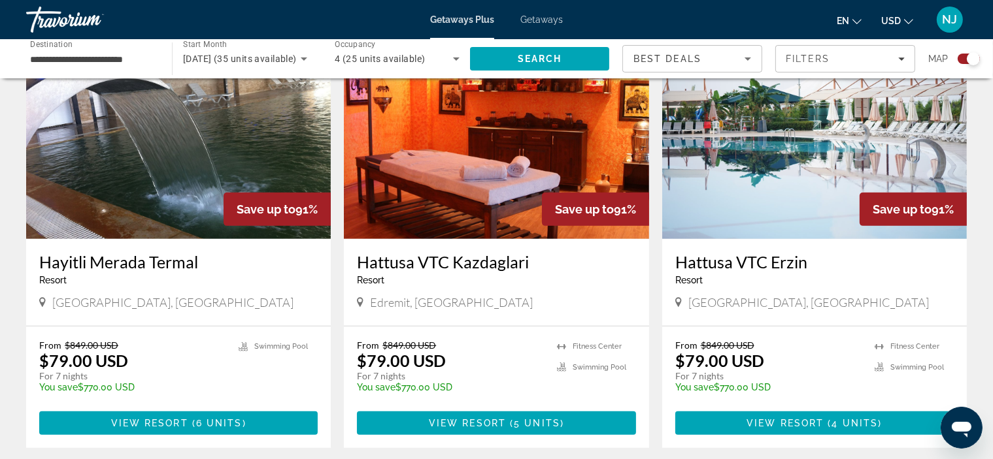
click at [178, 157] on img "Main content" at bounding box center [178, 134] width 305 height 209
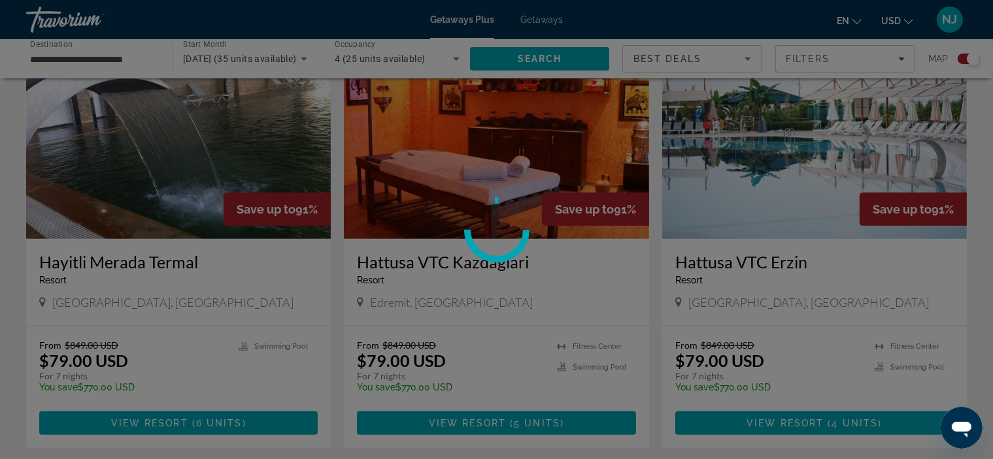
click at [199, 423] on div at bounding box center [496, 229] width 993 height 459
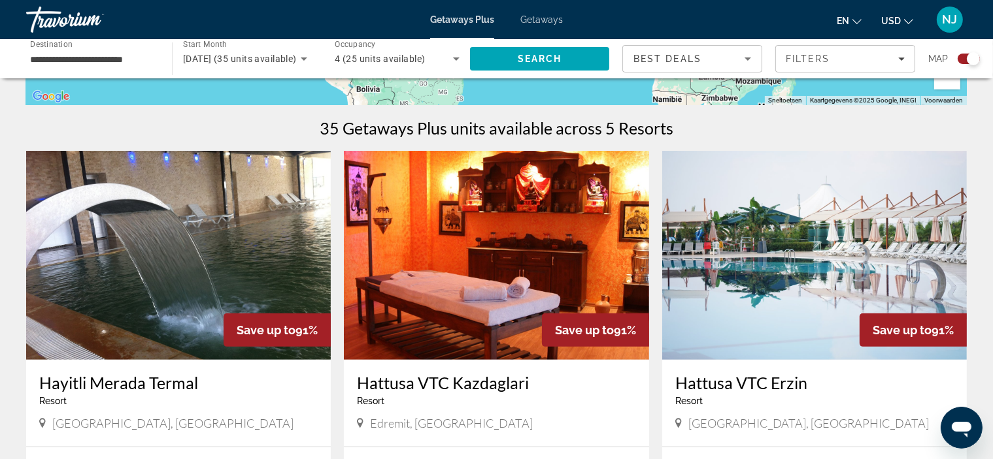
scroll to position [401, 0]
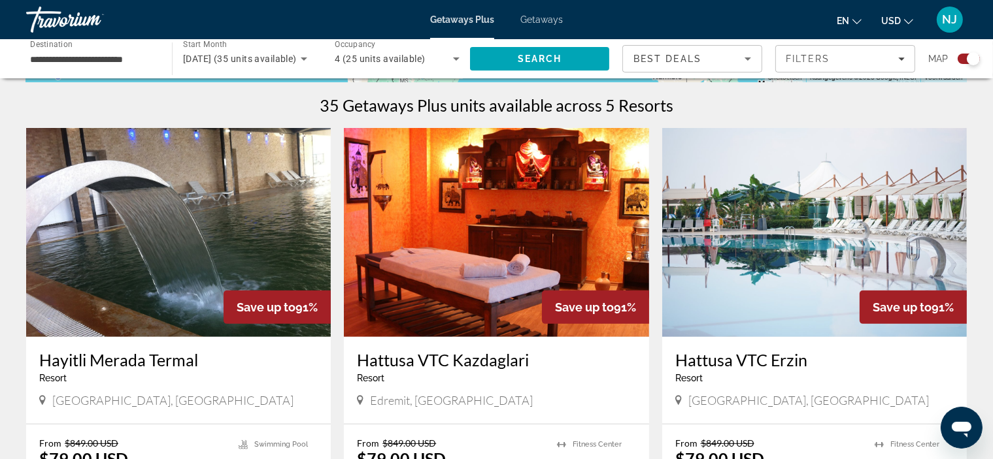
click at [223, 334] on img "Main content" at bounding box center [178, 232] width 305 height 209
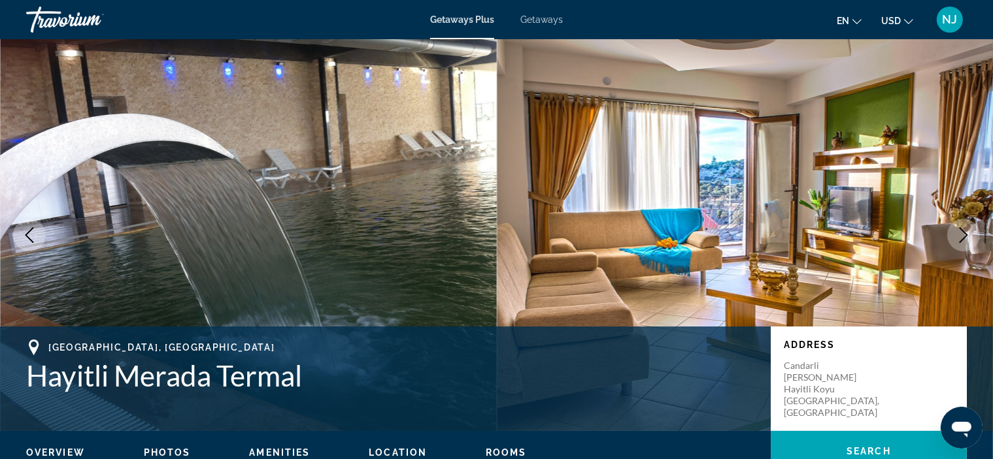
click at [960, 233] on icon "Next image" at bounding box center [963, 235] width 16 height 16
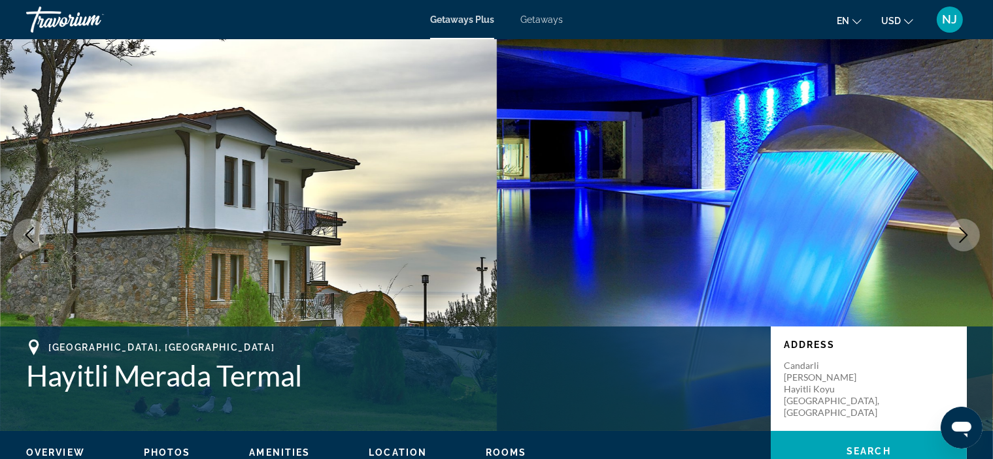
click at [960, 233] on icon "Next image" at bounding box center [963, 235] width 16 height 16
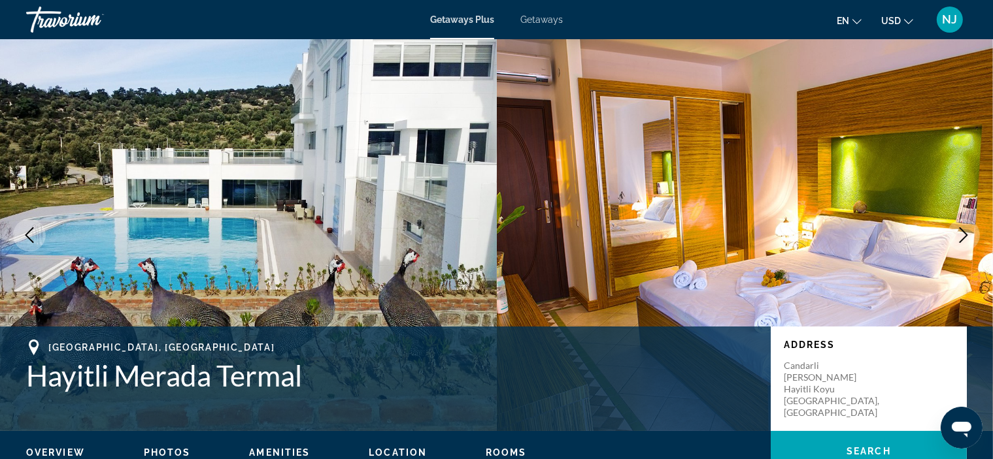
click at [960, 233] on icon "Next image" at bounding box center [963, 235] width 16 height 16
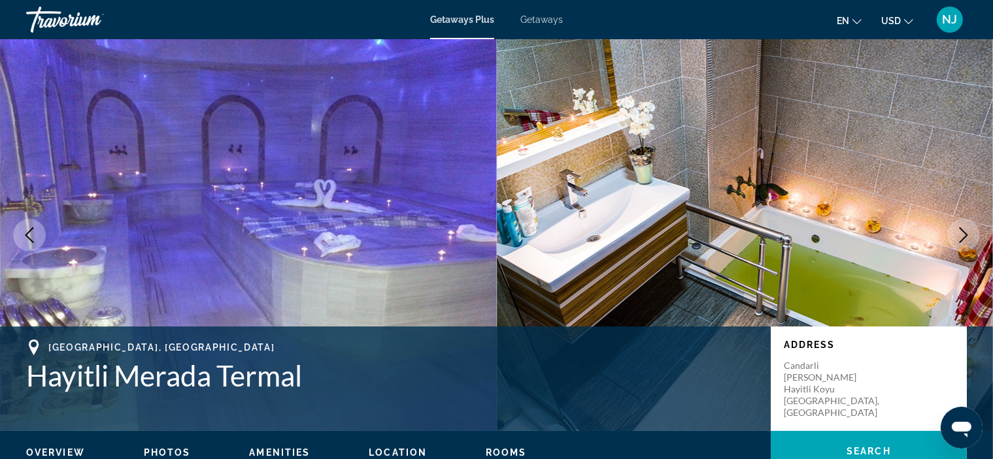
click at [960, 233] on icon "Next image" at bounding box center [963, 235] width 16 height 16
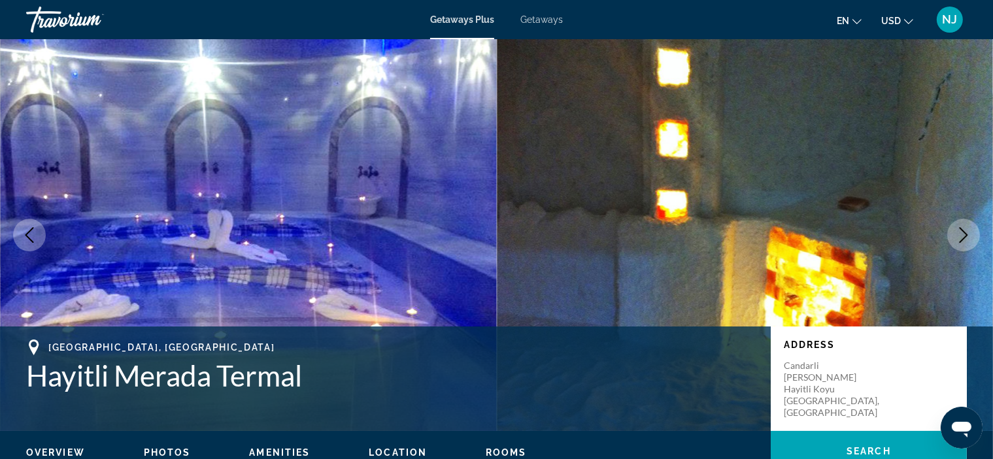
click at [960, 233] on icon "Next image" at bounding box center [963, 235] width 16 height 16
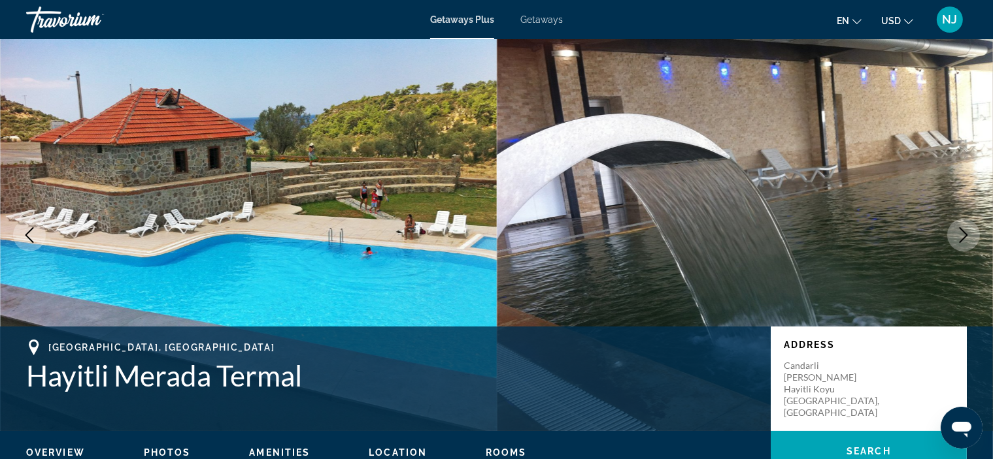
click at [960, 233] on icon "Next image" at bounding box center [963, 235] width 16 height 16
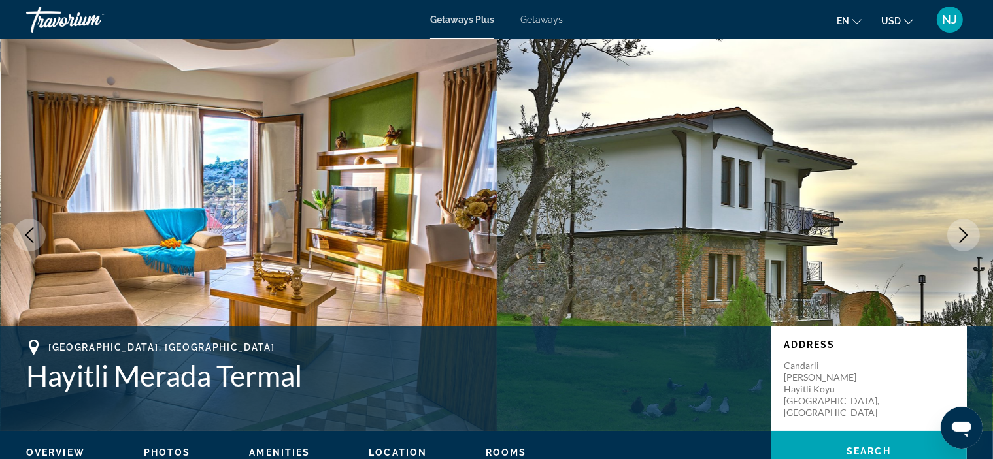
click at [960, 233] on icon "Next image" at bounding box center [963, 235] width 16 height 16
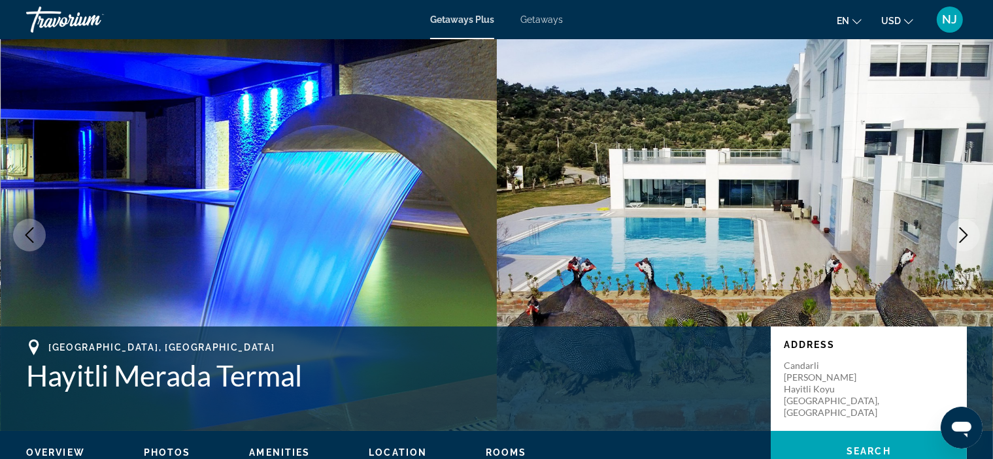
click at [960, 233] on icon "Next image" at bounding box center [963, 235] width 16 height 16
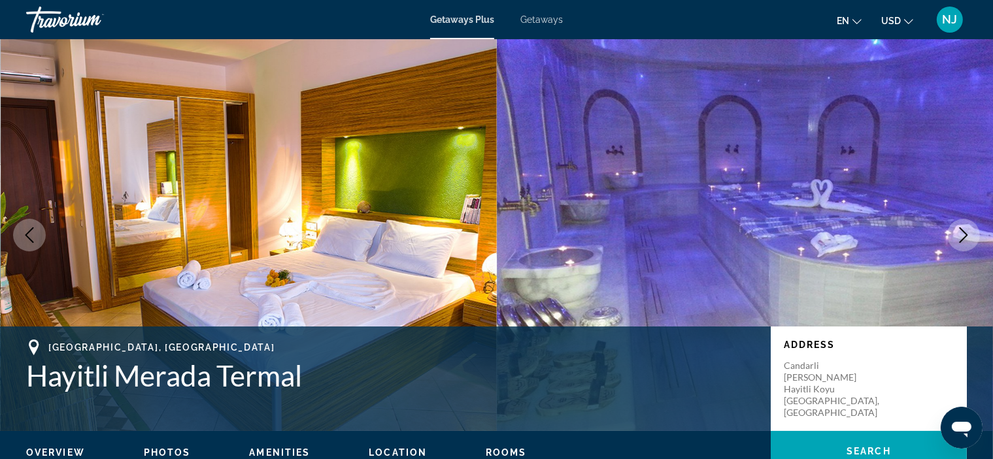
click at [960, 233] on icon "Next image" at bounding box center [963, 235] width 16 height 16
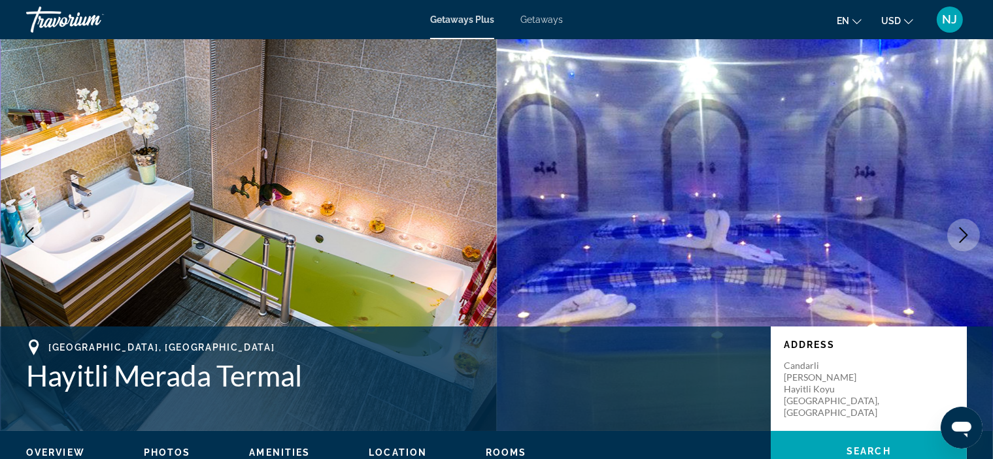
click at [960, 233] on icon "Next image" at bounding box center [963, 235] width 16 height 16
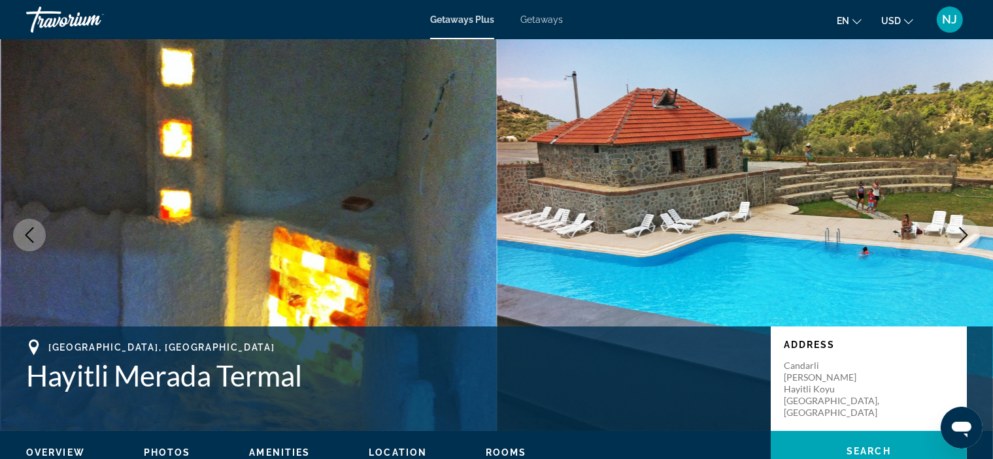
click at [960, 233] on icon "Next image" at bounding box center [963, 235] width 16 height 16
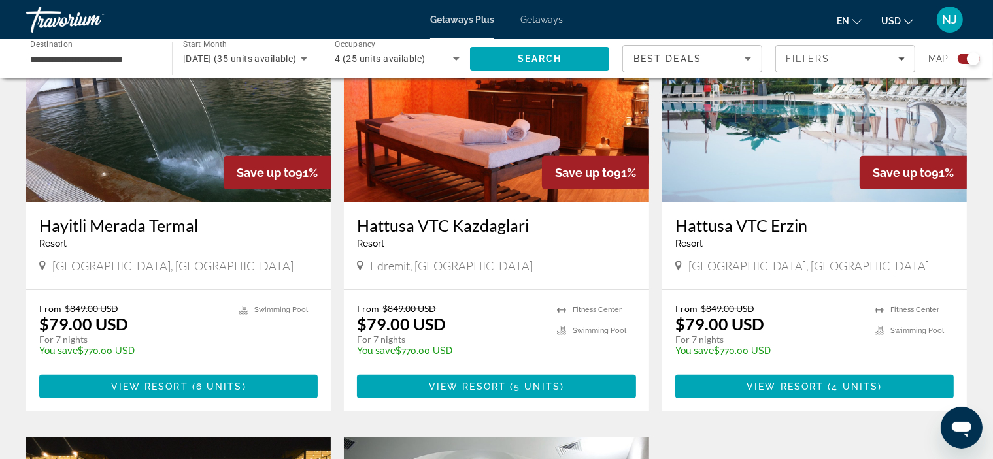
scroll to position [546, 0]
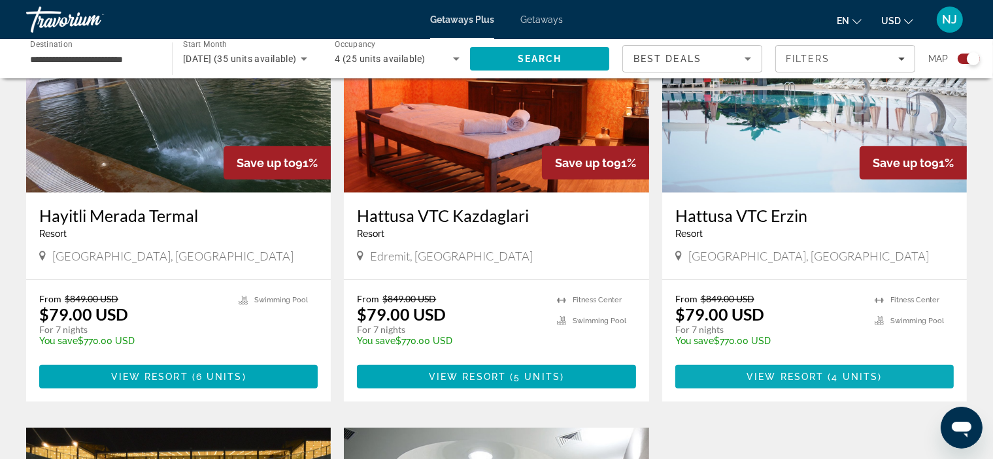
click at [800, 378] on span "View Resort" at bounding box center [784, 377] width 77 height 10
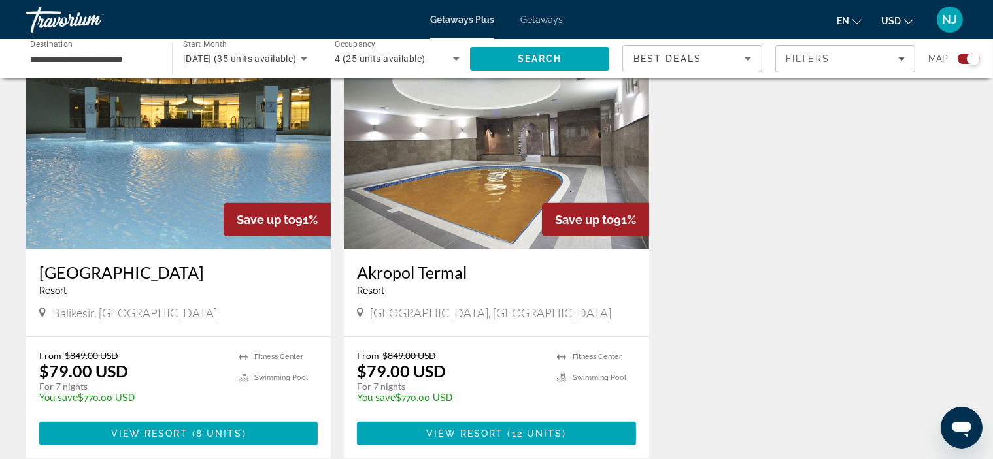
scroll to position [935, 0]
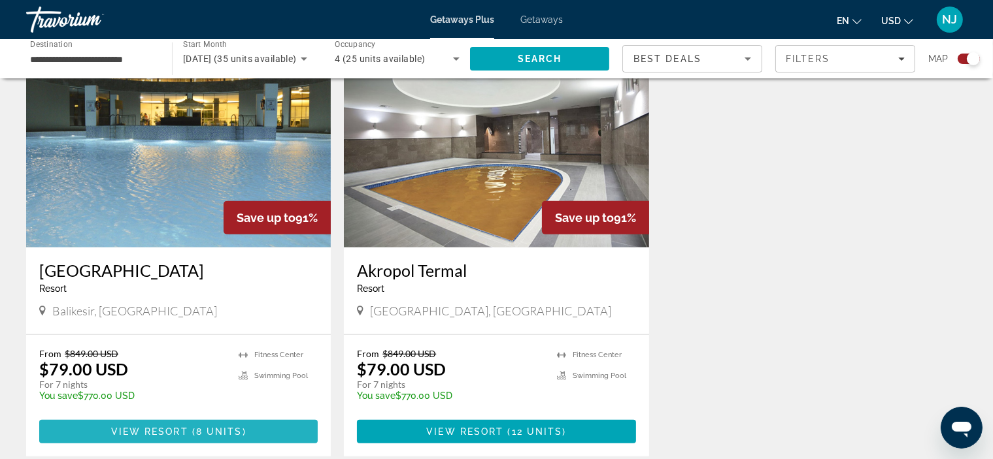
click at [151, 428] on span "View Resort" at bounding box center [149, 432] width 77 height 10
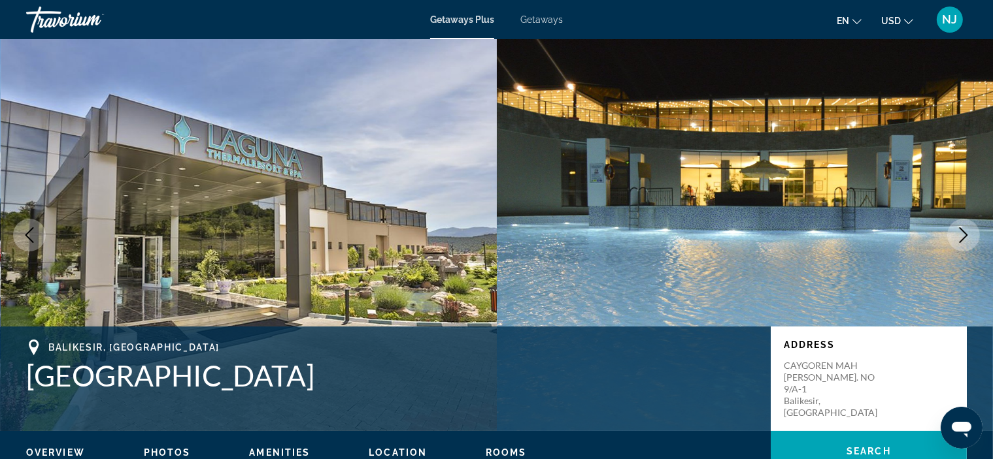
click at [963, 229] on icon "Next image" at bounding box center [963, 235] width 16 height 16
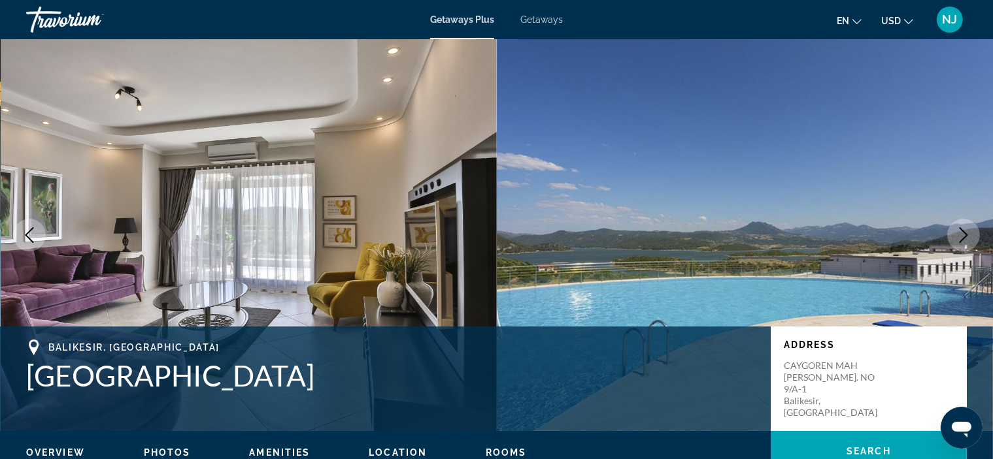
click at [963, 229] on icon "Next image" at bounding box center [963, 235] width 16 height 16
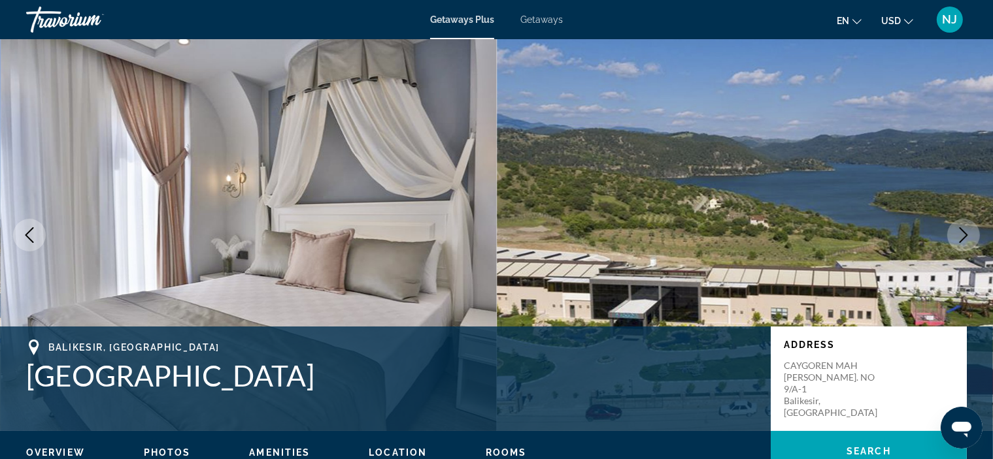
click at [963, 229] on icon "Next image" at bounding box center [963, 235] width 16 height 16
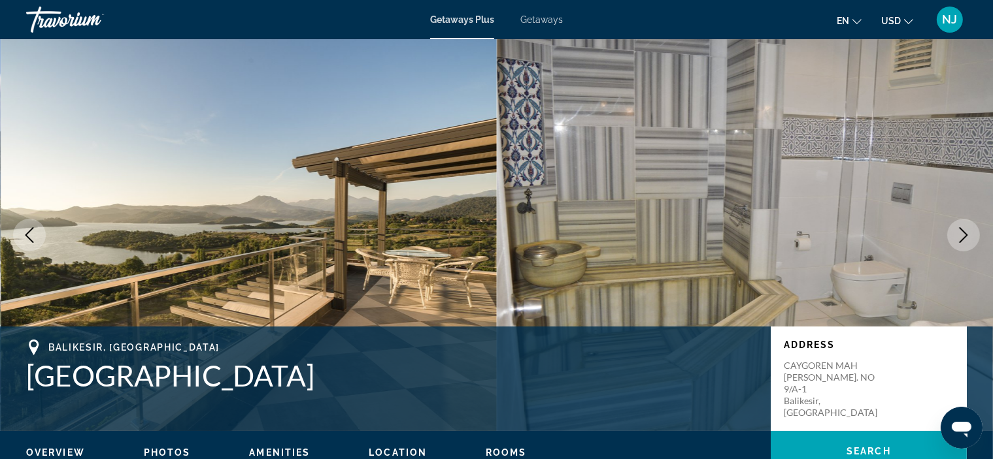
click at [963, 229] on icon "Next image" at bounding box center [963, 235] width 16 height 16
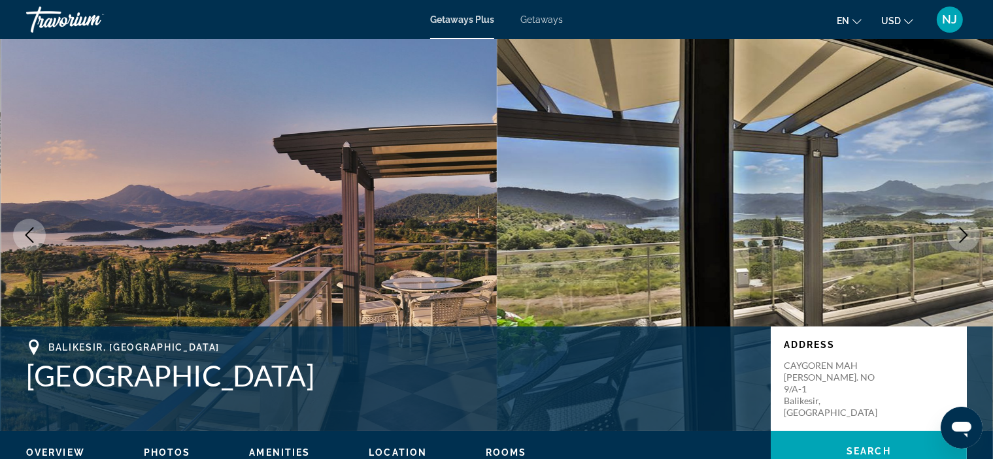
click at [963, 229] on icon "Next image" at bounding box center [963, 235] width 16 height 16
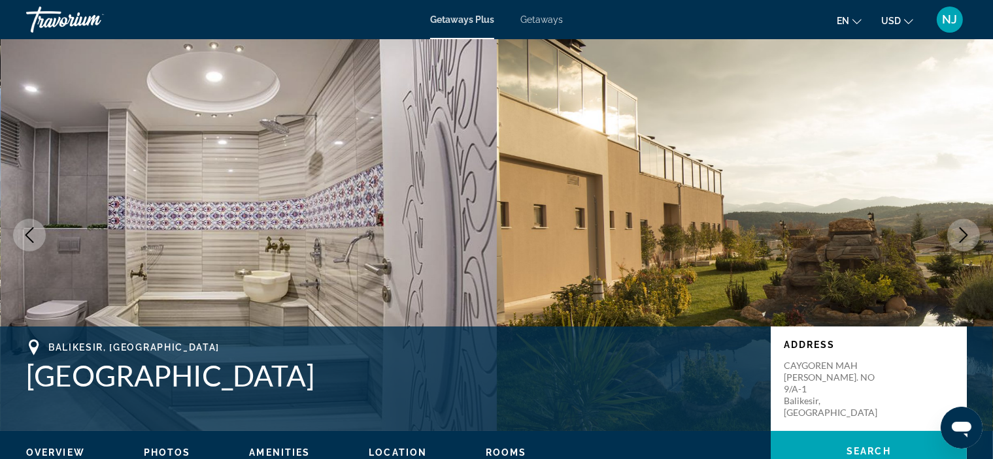
click at [963, 229] on icon "Next image" at bounding box center [963, 235] width 16 height 16
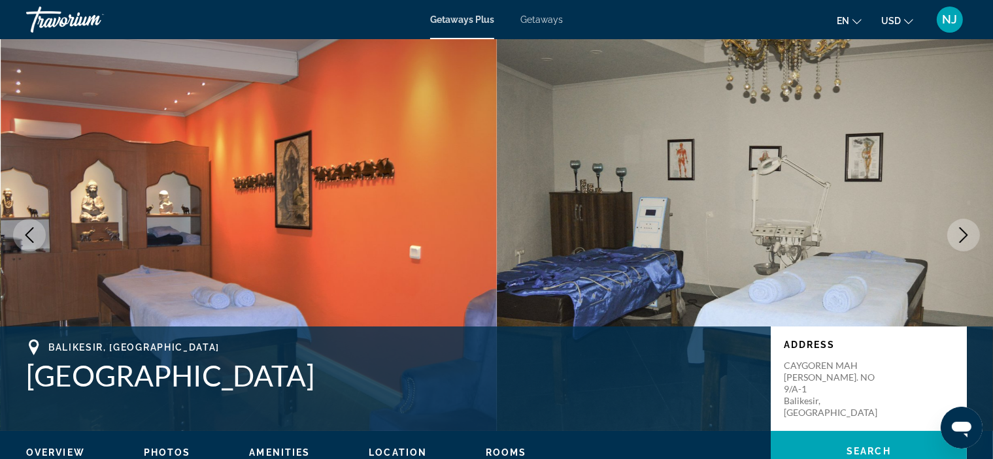
click at [963, 229] on icon "Next image" at bounding box center [963, 235] width 16 height 16
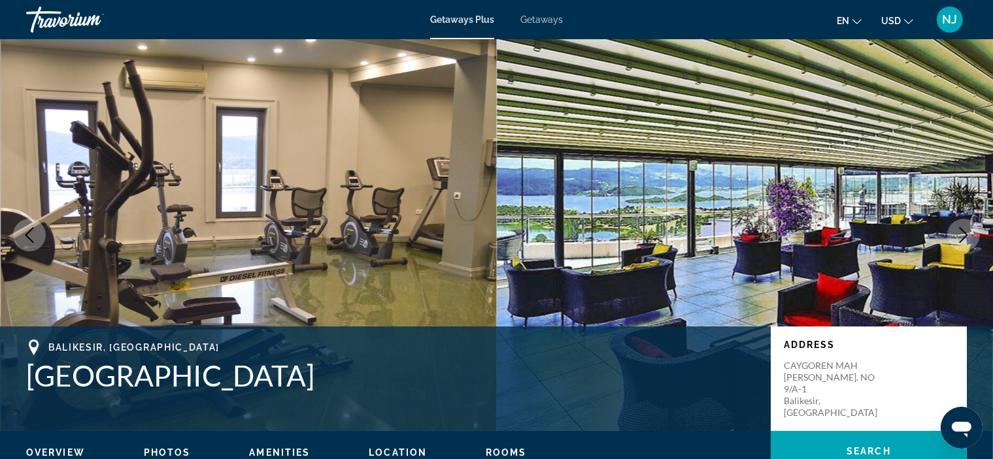
click at [963, 229] on icon "Next image" at bounding box center [963, 235] width 16 height 16
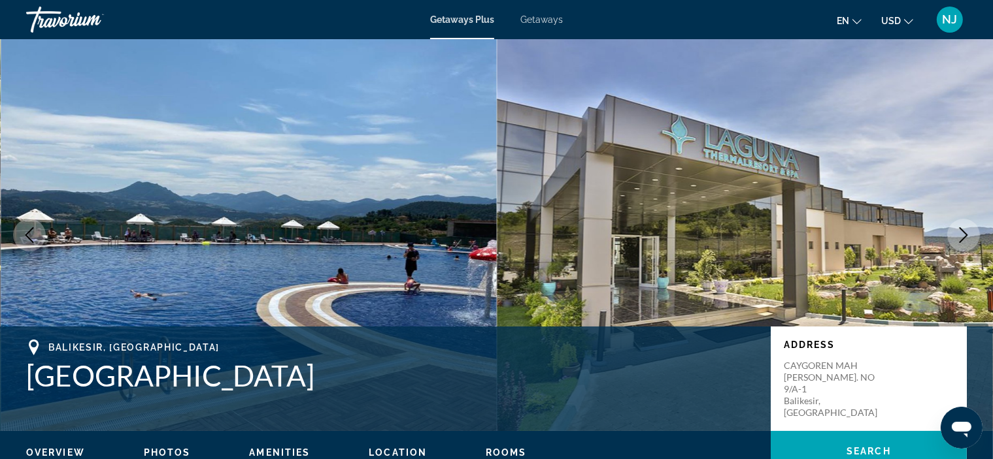
click at [963, 229] on icon "Next image" at bounding box center [963, 235] width 16 height 16
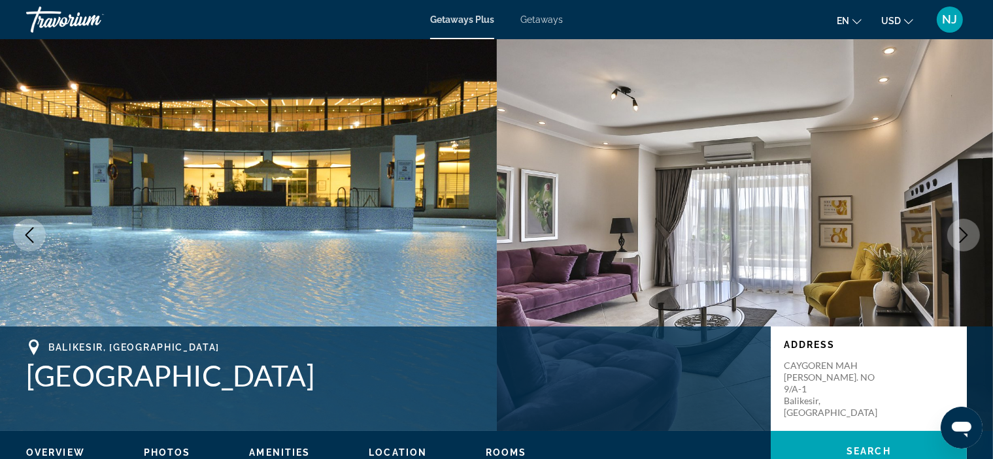
click at [963, 229] on icon "Next image" at bounding box center [963, 235] width 16 height 16
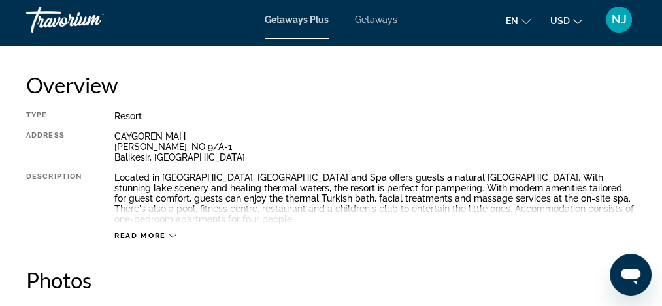
scroll to position [659, 0]
